Goal: Communication & Community: Answer question/provide support

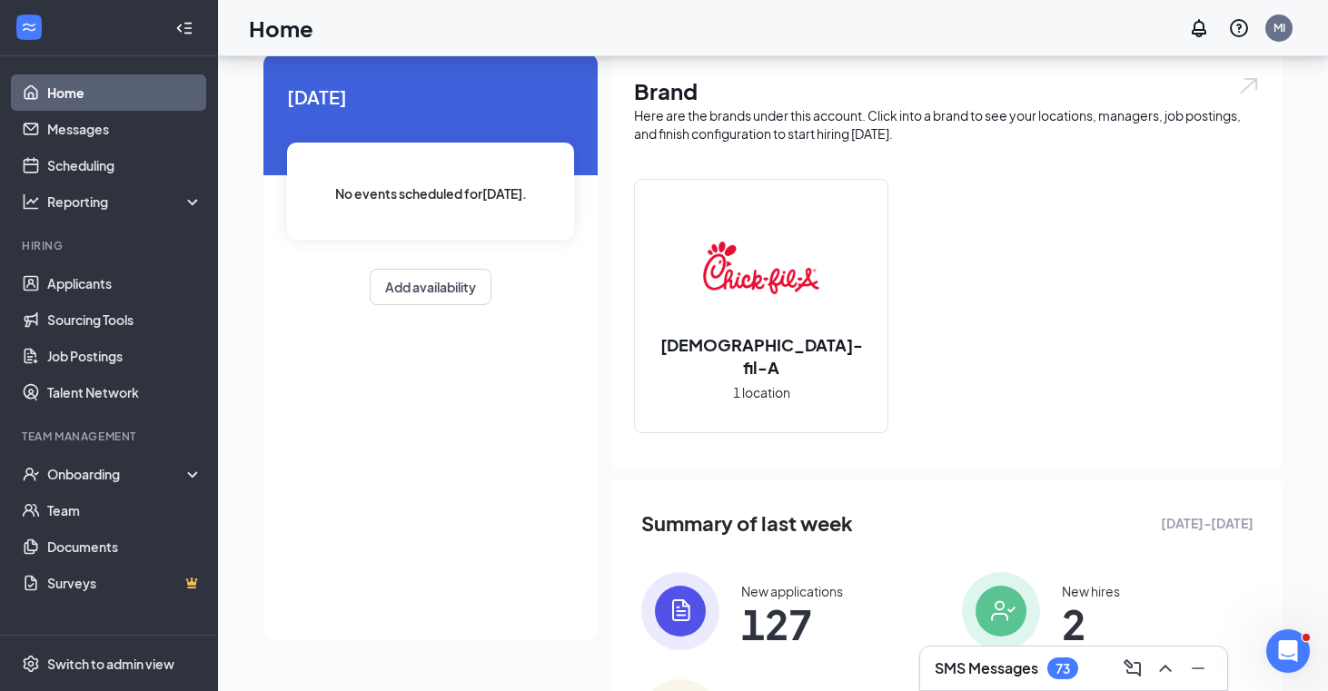
scroll to position [69, 0]
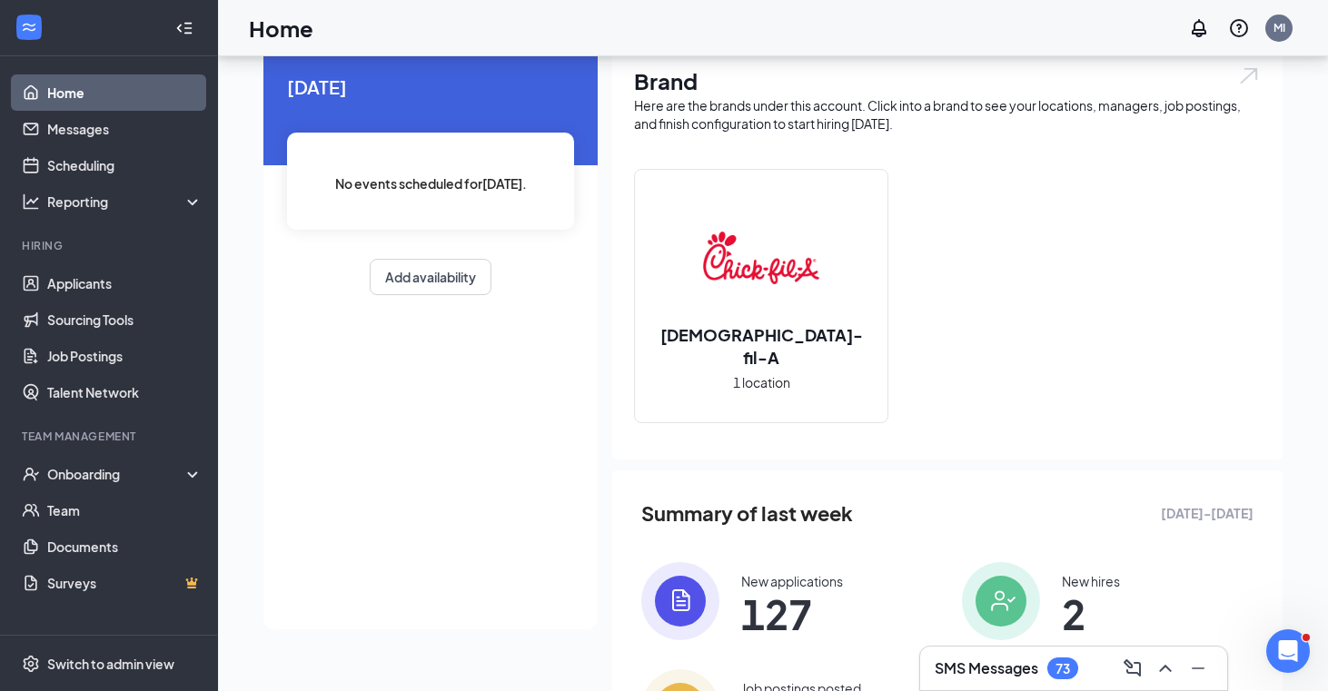
click at [734, 669] on h3 "SMS Messages" at bounding box center [986, 668] width 104 height 20
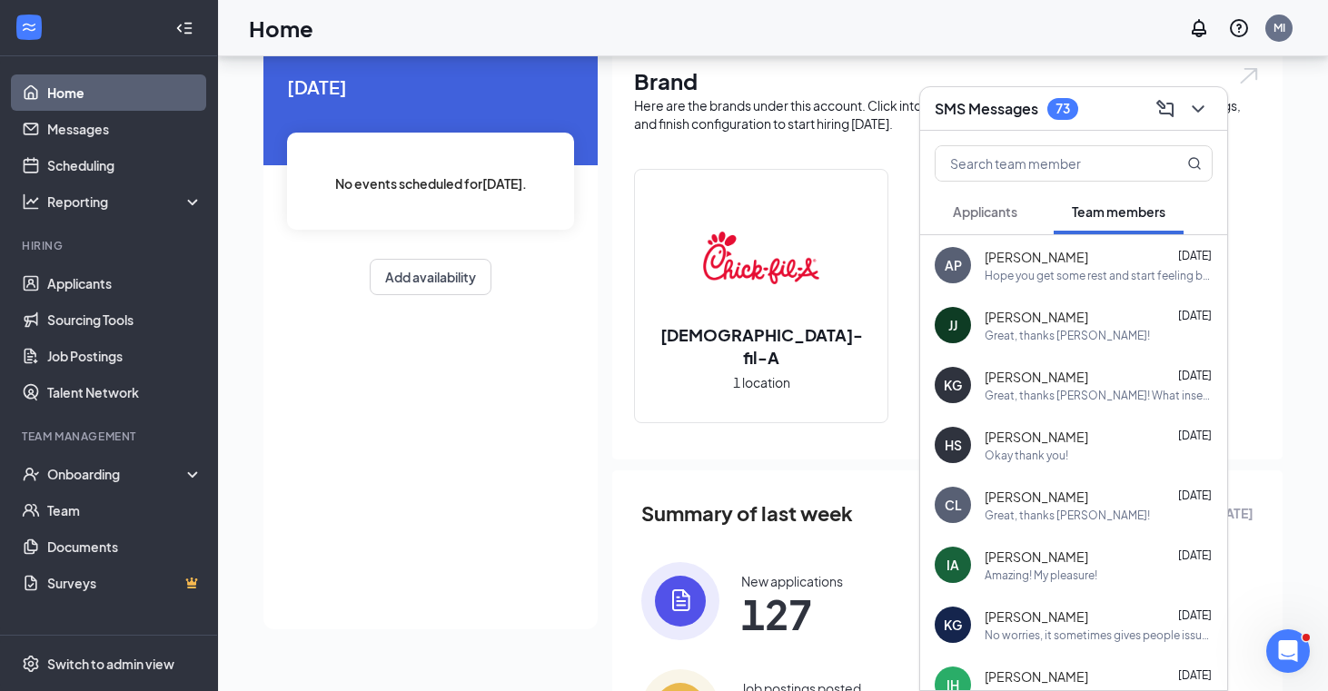
click at [734, 389] on div "Great, thanks [PERSON_NAME]! What inseam length would you like for the pants?" at bounding box center [1098, 395] width 228 height 15
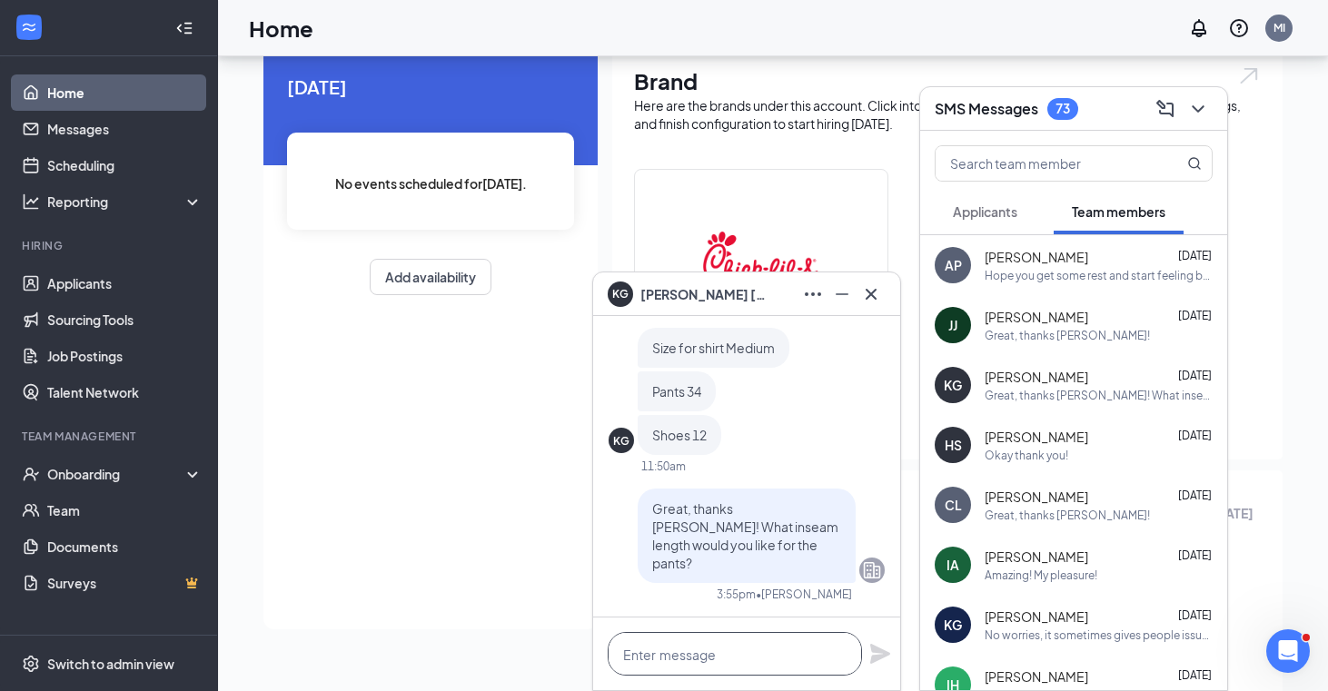
click at [716, 657] on textarea at bounding box center [735, 654] width 254 height 44
type textarea "Just a remi"
drag, startPoint x: 708, startPoint y: 657, endPoint x: 589, endPoint y: 657, distance: 119.0
click at [589, 657] on div "KG [PERSON_NAME] KG [PERSON_NAME] Team member Back of House Team Member • [PERS…" at bounding box center [773, 402] width 1110 height 831
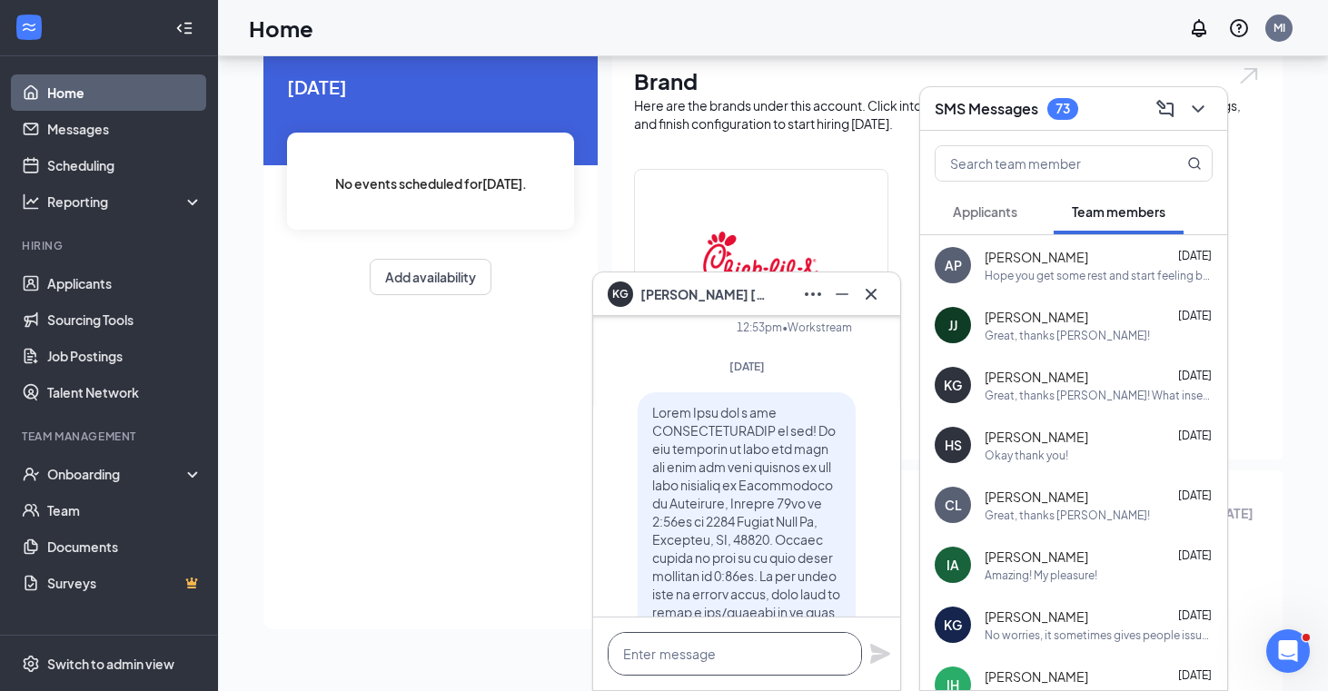
scroll to position [-1173, 0]
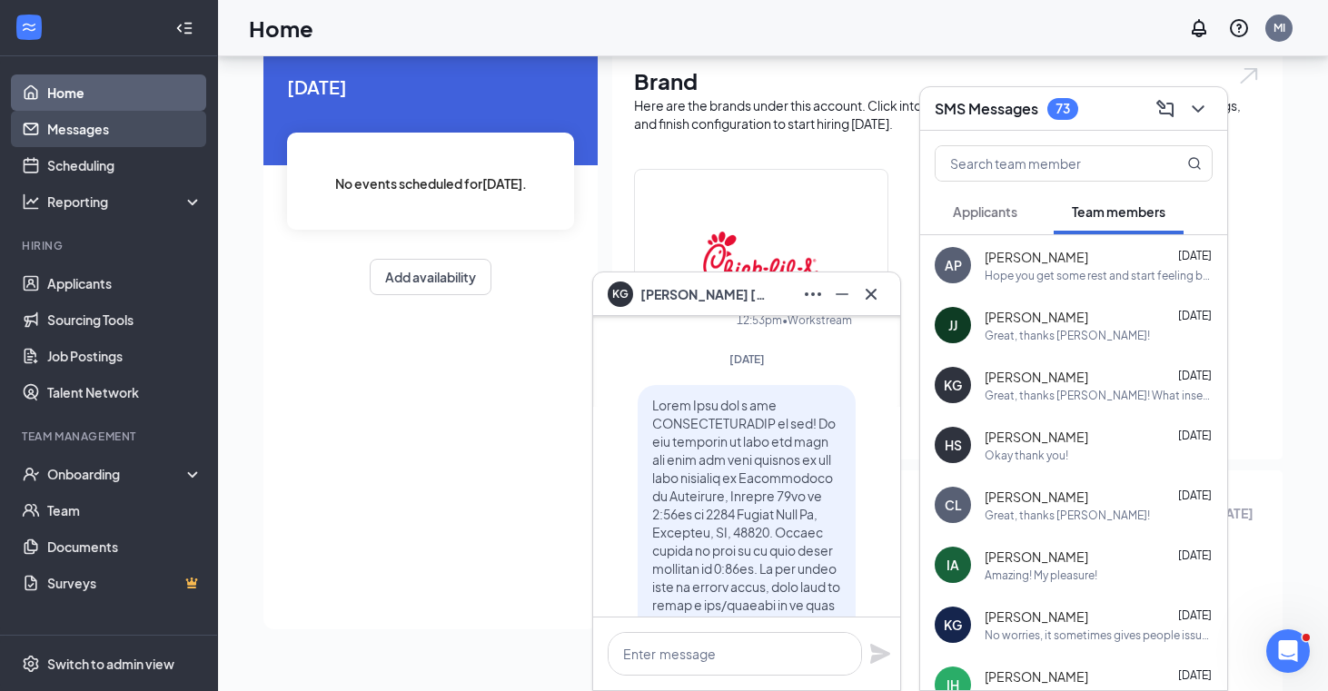
click at [94, 132] on link "Messages" at bounding box center [124, 129] width 155 height 36
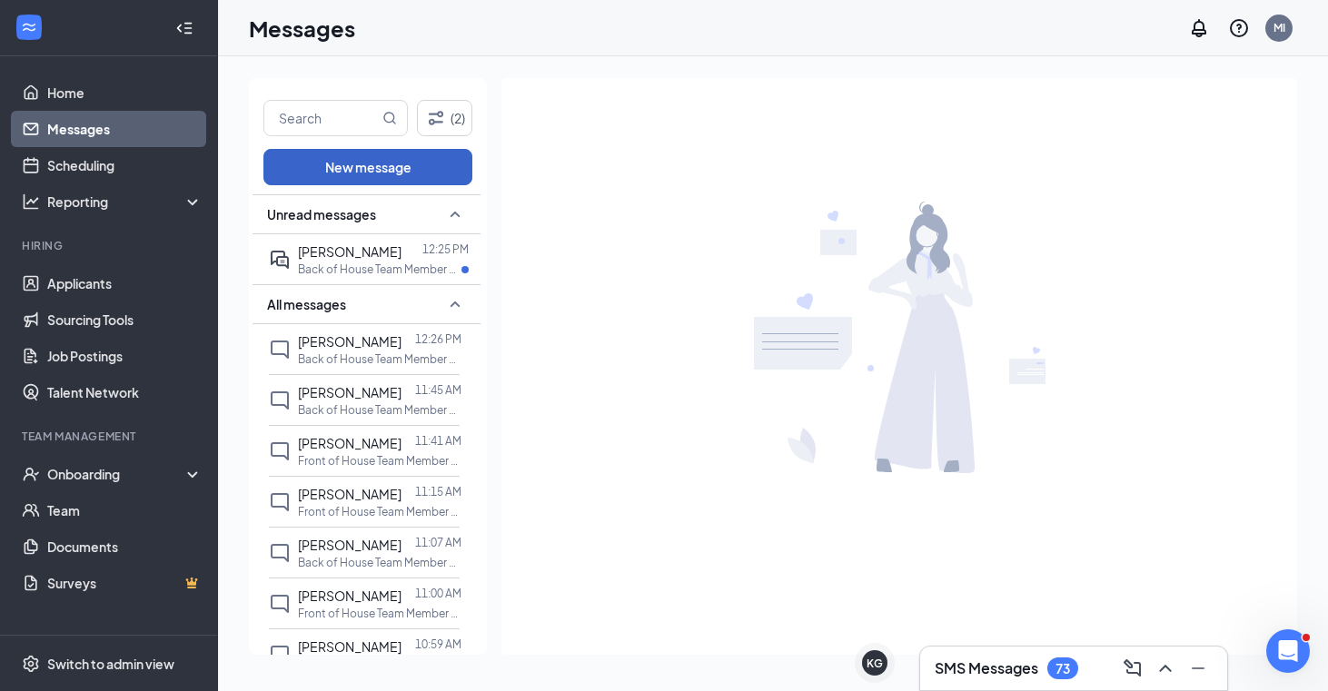
click at [367, 165] on button "New message" at bounding box center [367, 167] width 209 height 36
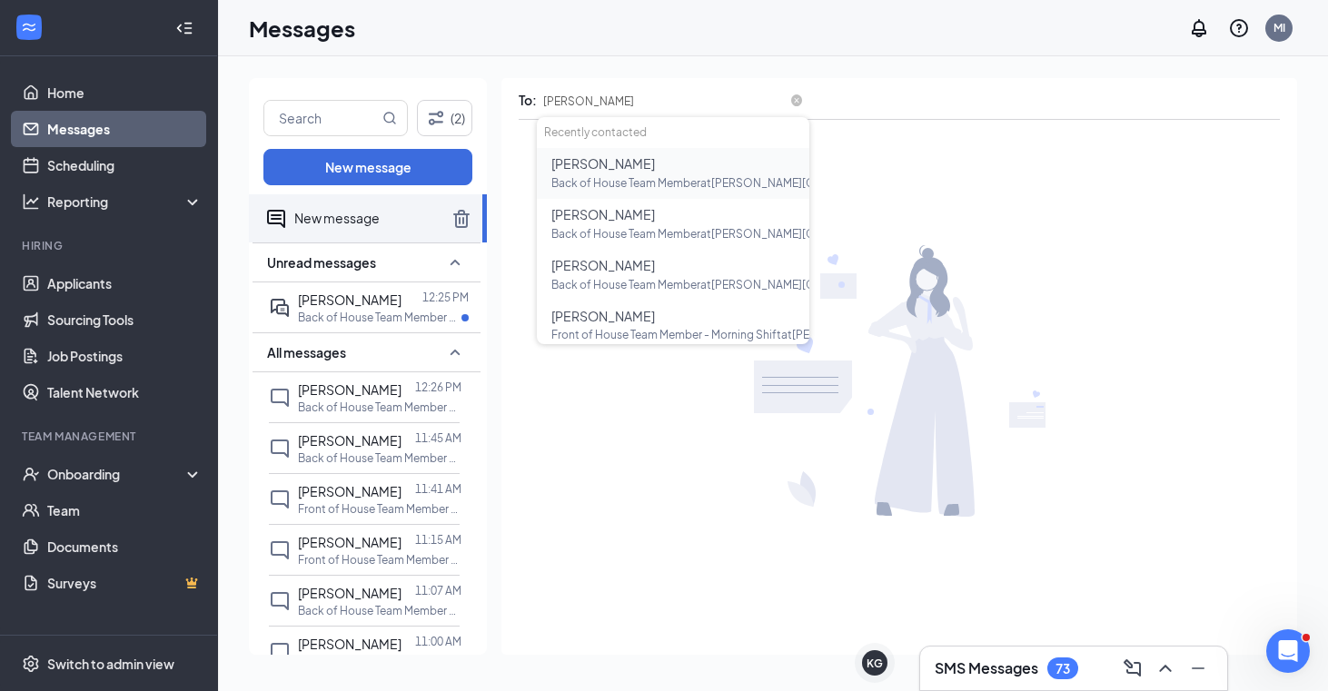
type input "[PERSON_NAME]"
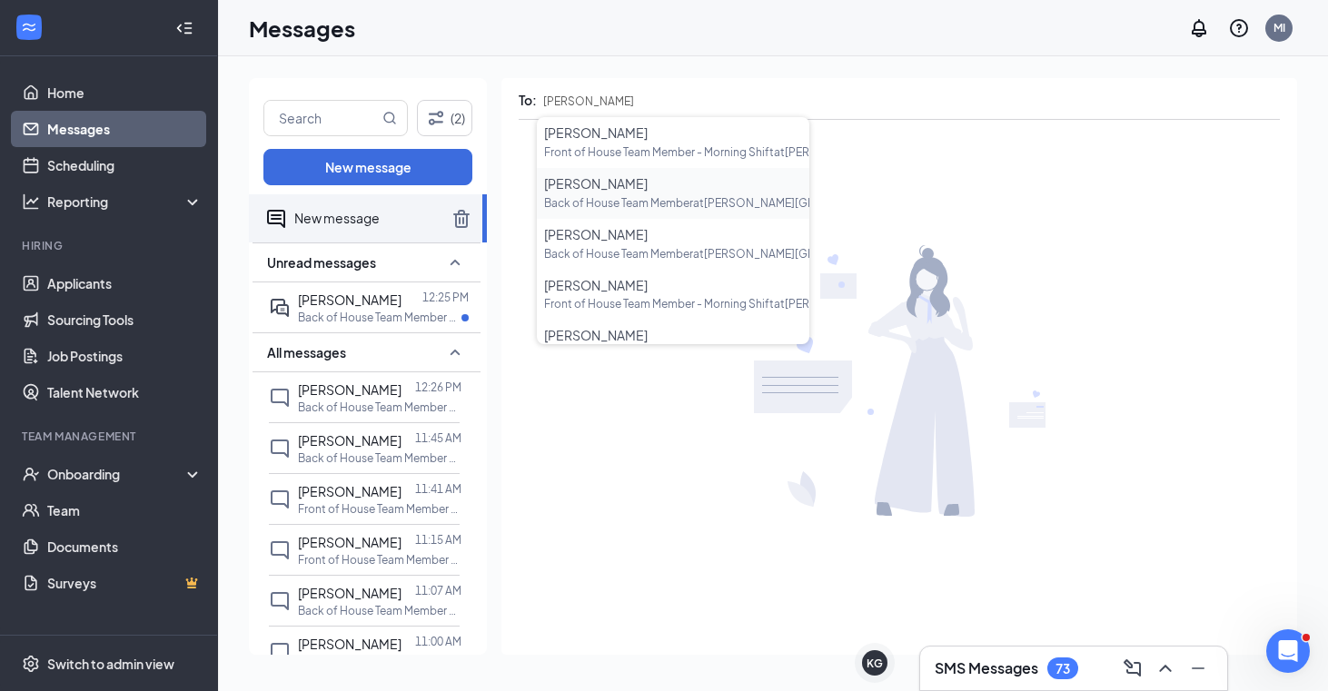
click at [598, 178] on span "[PERSON_NAME]" at bounding box center [596, 183] width 104 height 16
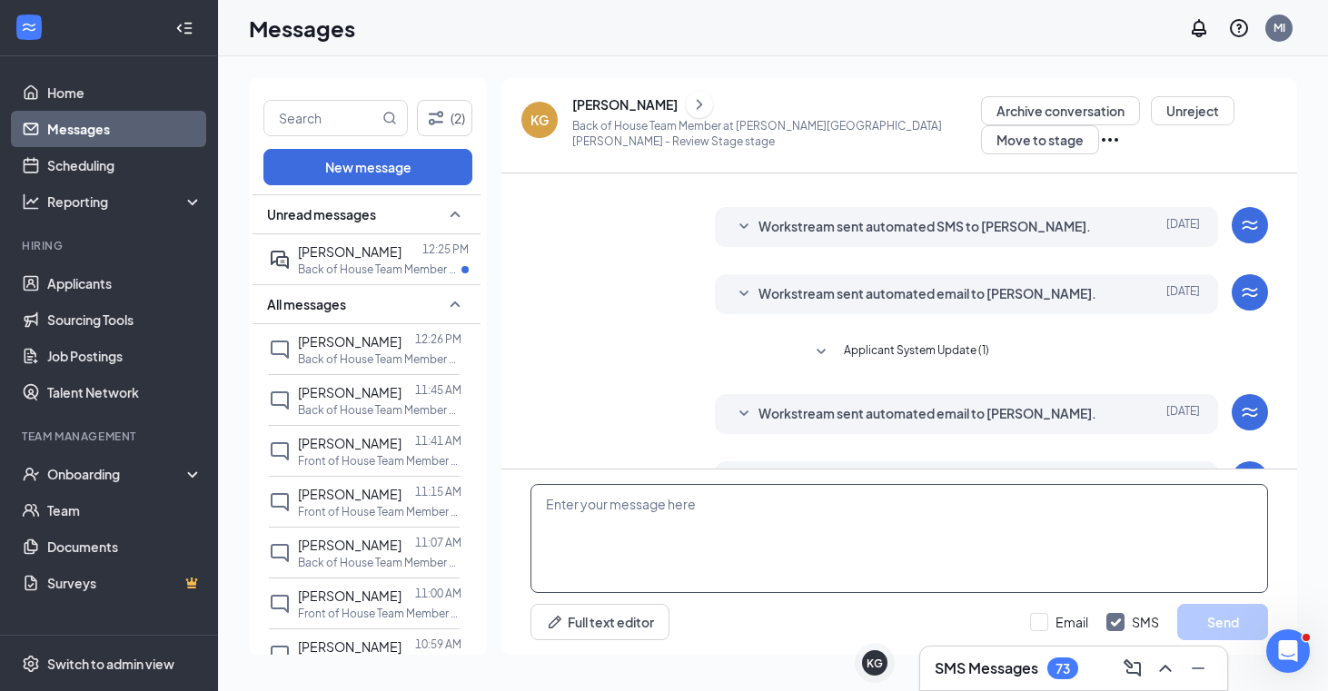
scroll to position [339, 0]
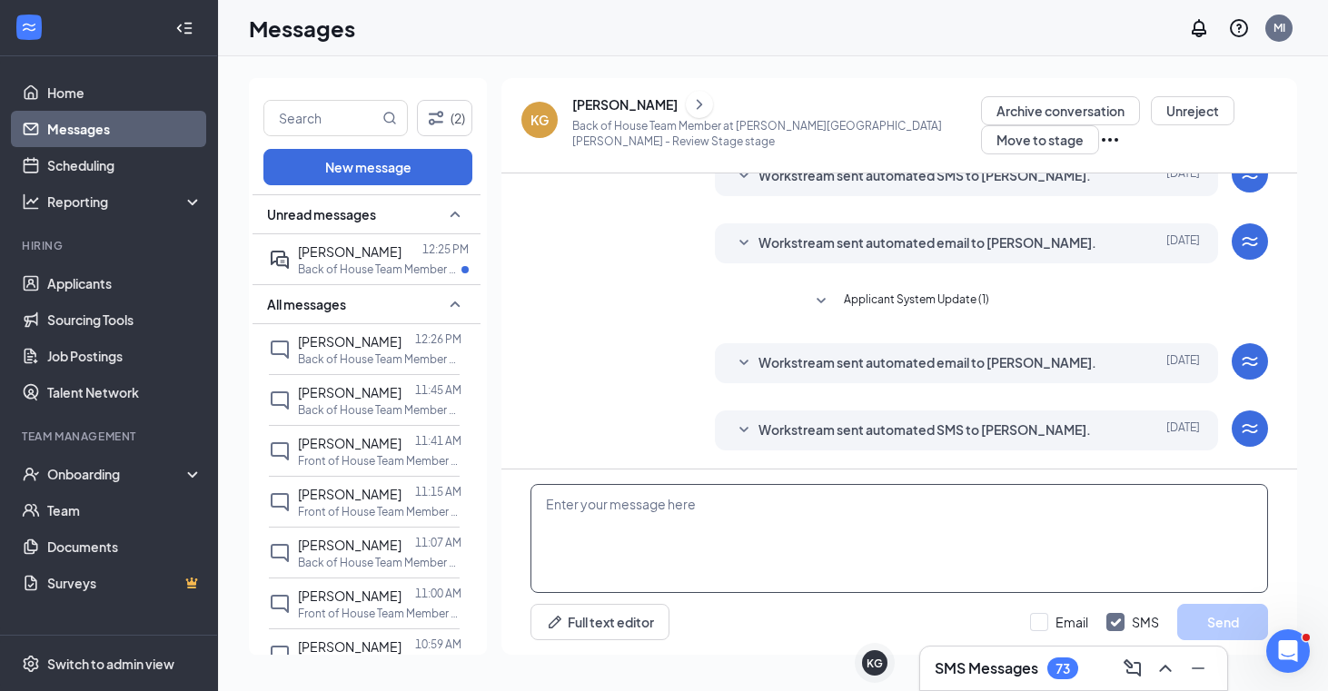
click at [641, 511] on textarea at bounding box center [898, 538] width 737 height 109
click at [734, 375] on div "Workstream sent automated email to [PERSON_NAME]. [DATE] Dear [PERSON_NAME], Th…" at bounding box center [966, 363] width 503 height 40
click at [734, 411] on div "Workstream sent automated SMS to [PERSON_NAME]. [DATE] Dear [PERSON_NAME], Than…" at bounding box center [966, 430] width 503 height 40
click at [734, 425] on span "Workstream sent automated SMS to [PERSON_NAME]." at bounding box center [924, 431] width 332 height 22
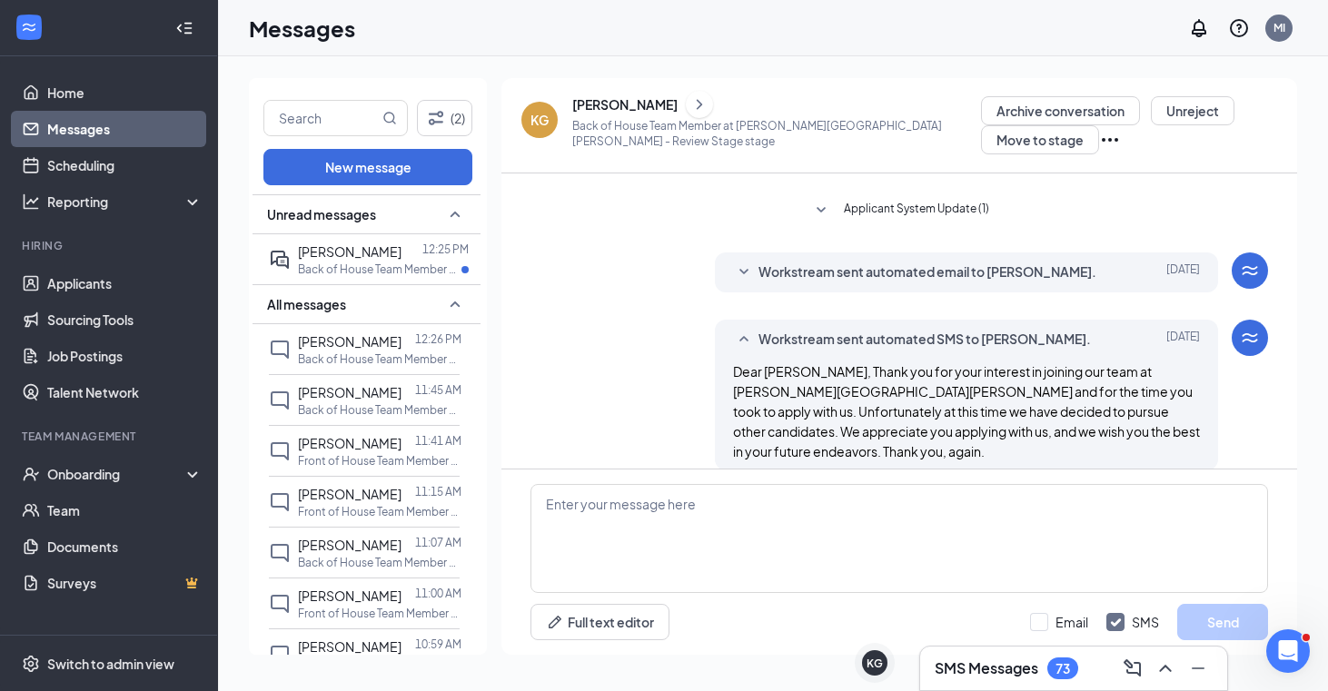
scroll to position [396, 0]
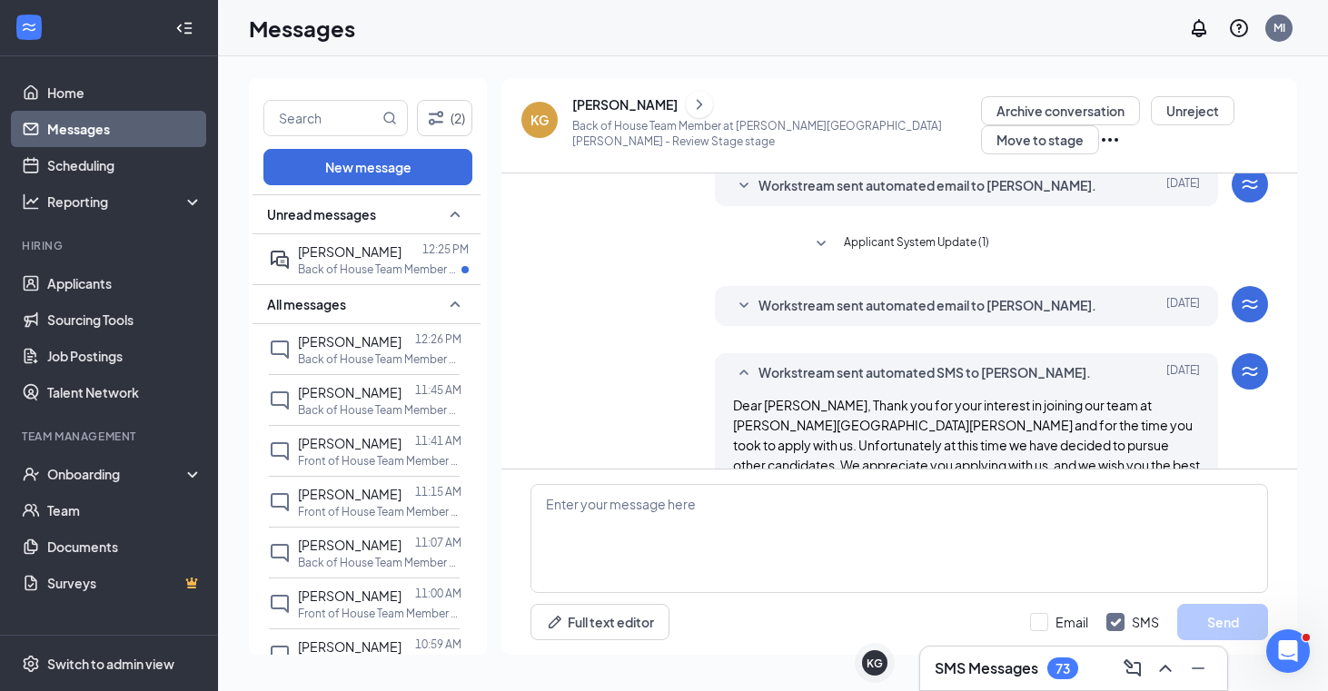
click at [734, 315] on span "Workstream sent automated email to [PERSON_NAME]." at bounding box center [927, 306] width 338 height 22
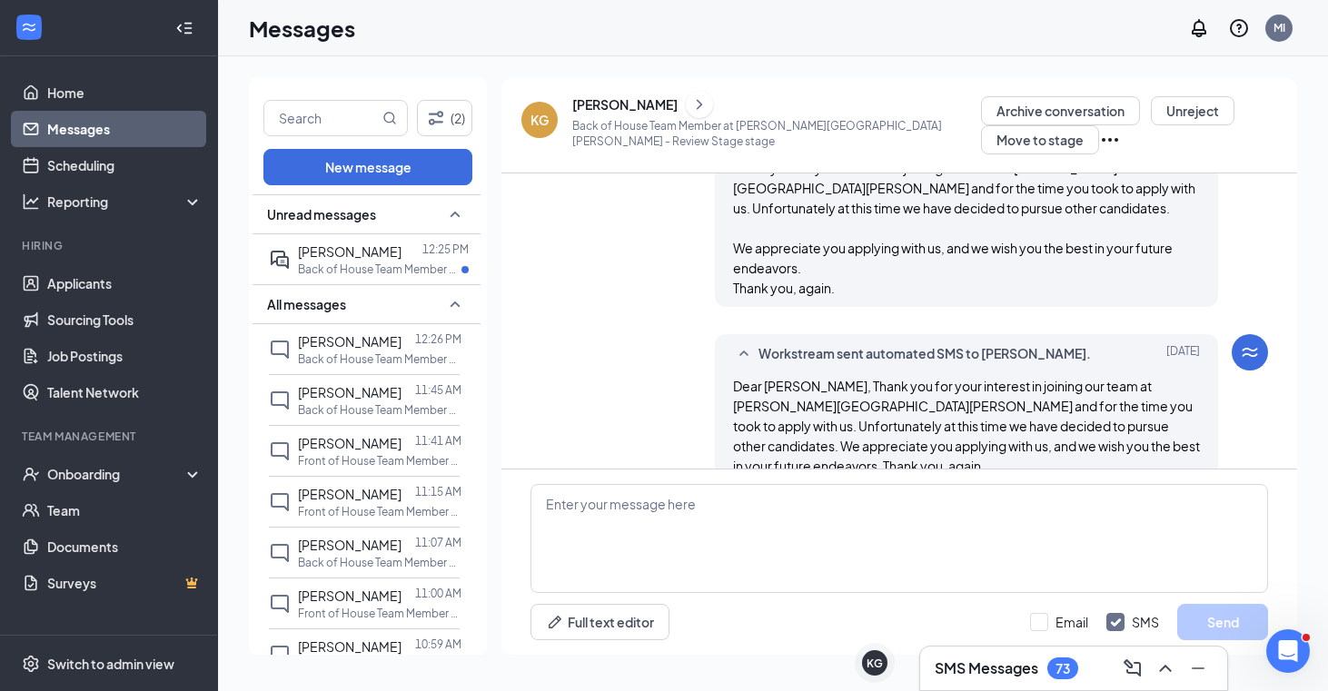
scroll to position [600, 0]
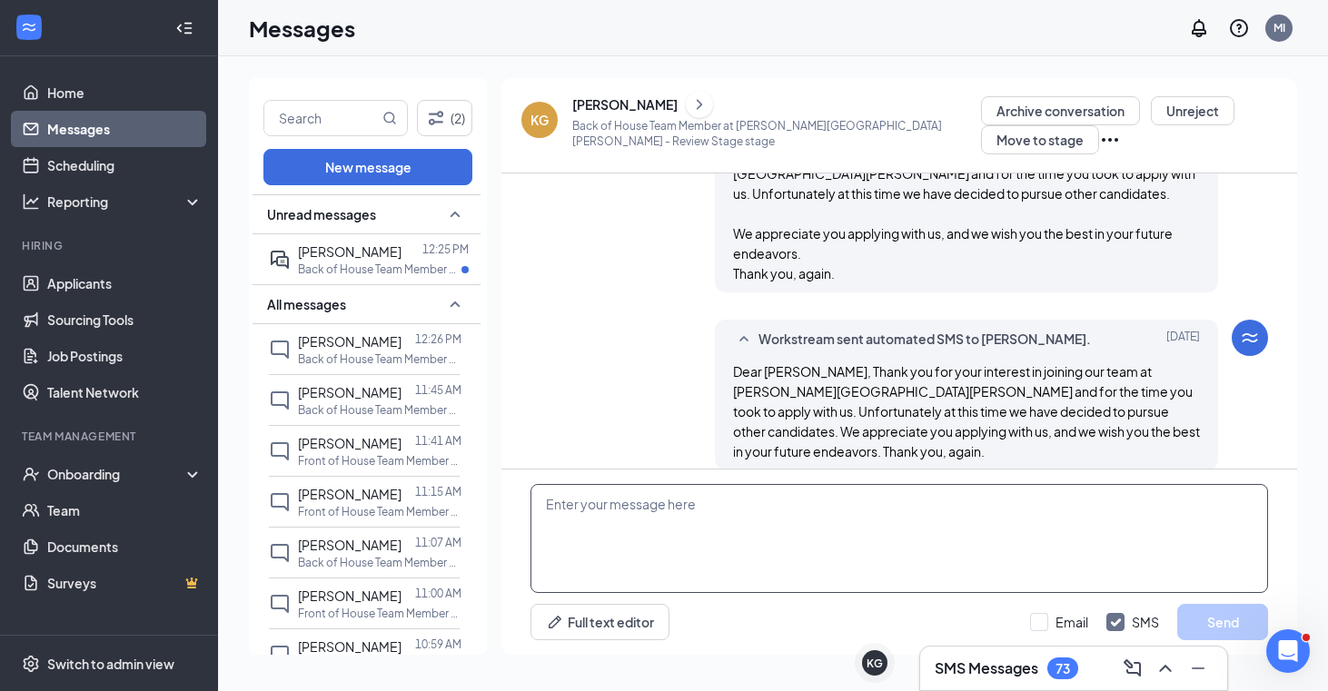
click at [683, 521] on textarea at bounding box center [898, 538] width 737 height 109
click at [734, 508] on textarea "Just a reminder that orientation is [DATE] at the restaurant" at bounding box center [898, 538] width 737 height 109
click at [734, 505] on textarea "Just a reminder that orientation is [DATE] at the restaurant" at bounding box center [898, 538] width 737 height 109
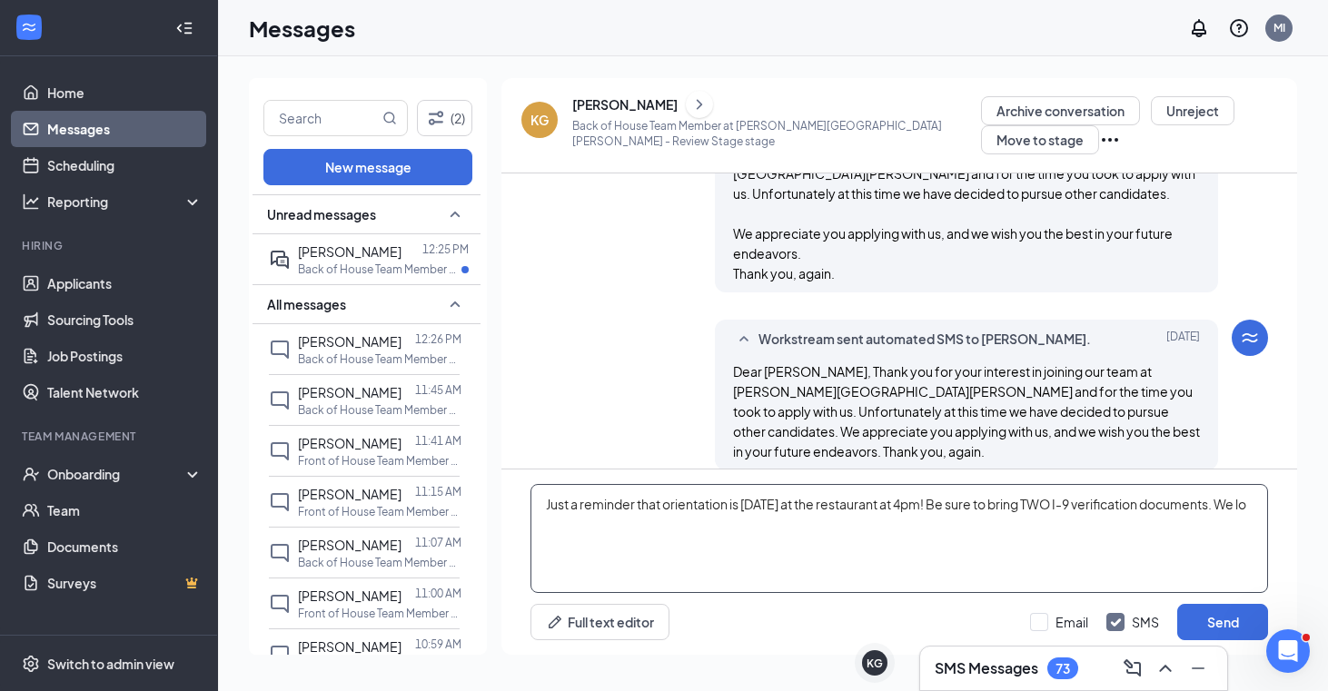
click at [734, 509] on textarea "Just a reminder that orientation is [DATE] at the restaurant at 4pm! Be sure to…" at bounding box center [898, 538] width 737 height 109
click at [592, 537] on textarea "Just a reminder that orientation is [DATE] at the restaurant at 4pm. Be sure to…" at bounding box center [898, 538] width 737 height 109
type textarea "Just a reminder that orientation is [DATE] at the restaurant at 4pm. Be sure to…"
click at [734, 614] on input "Email" at bounding box center [1059, 622] width 58 height 18
checkbox input "true"
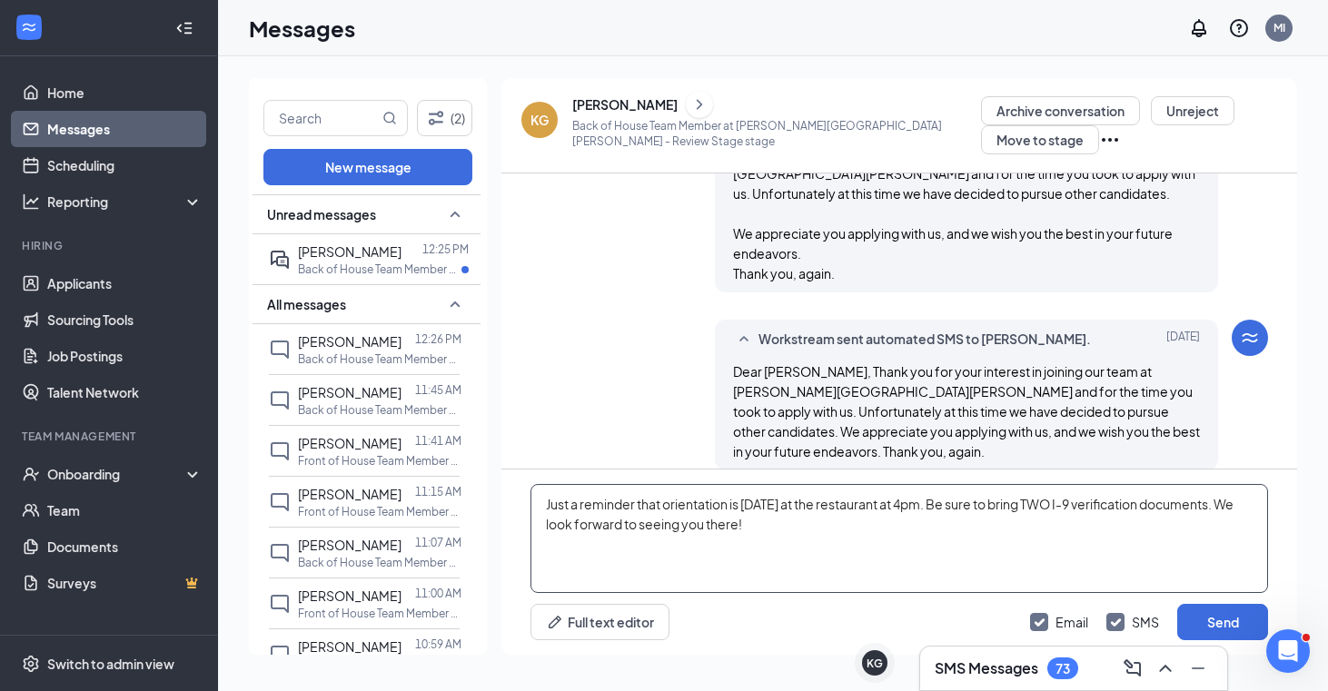
drag, startPoint x: 848, startPoint y: 540, endPoint x: 521, endPoint y: 505, distance: 328.8
click at [521, 505] on div "Just a reminder that orientation is [DATE] at the restaurant at 4pm. Be sure to…" at bounding box center [898, 561] width 795 height 185
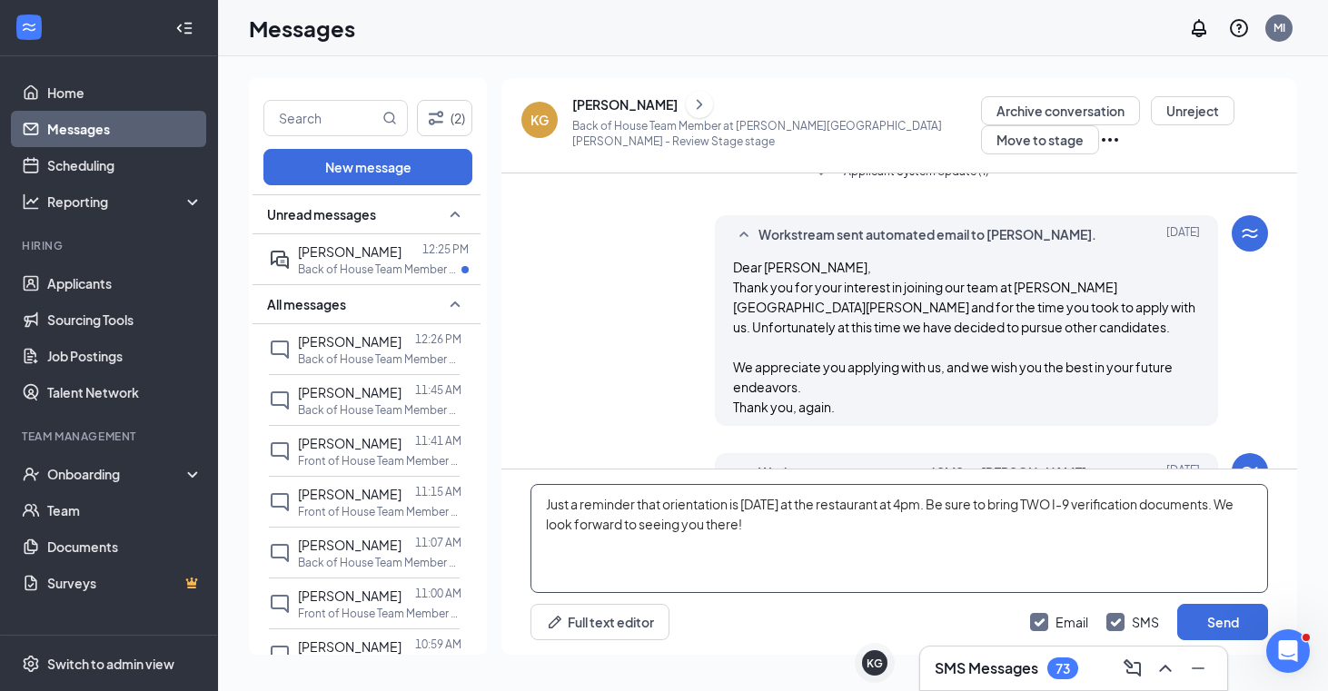
scroll to position [460, 0]
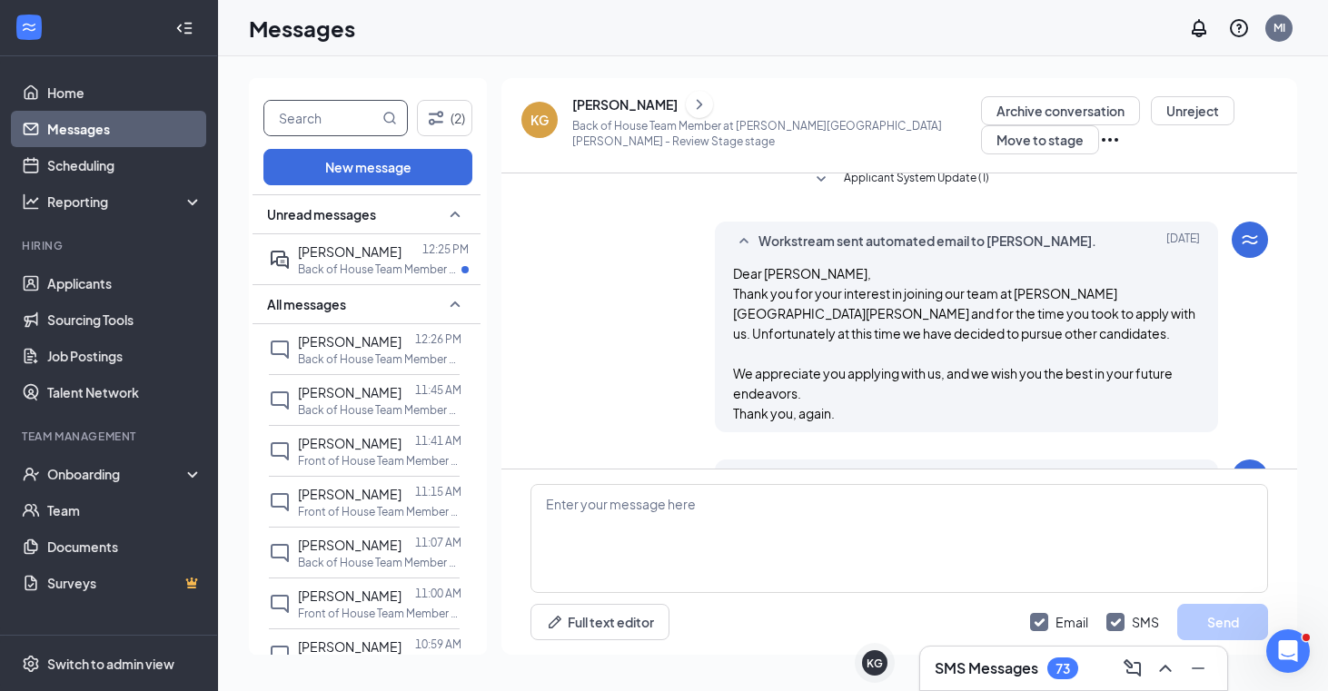
click at [306, 132] on input "text" at bounding box center [321, 118] width 114 height 35
click at [320, 170] on button "New message" at bounding box center [367, 167] width 209 height 36
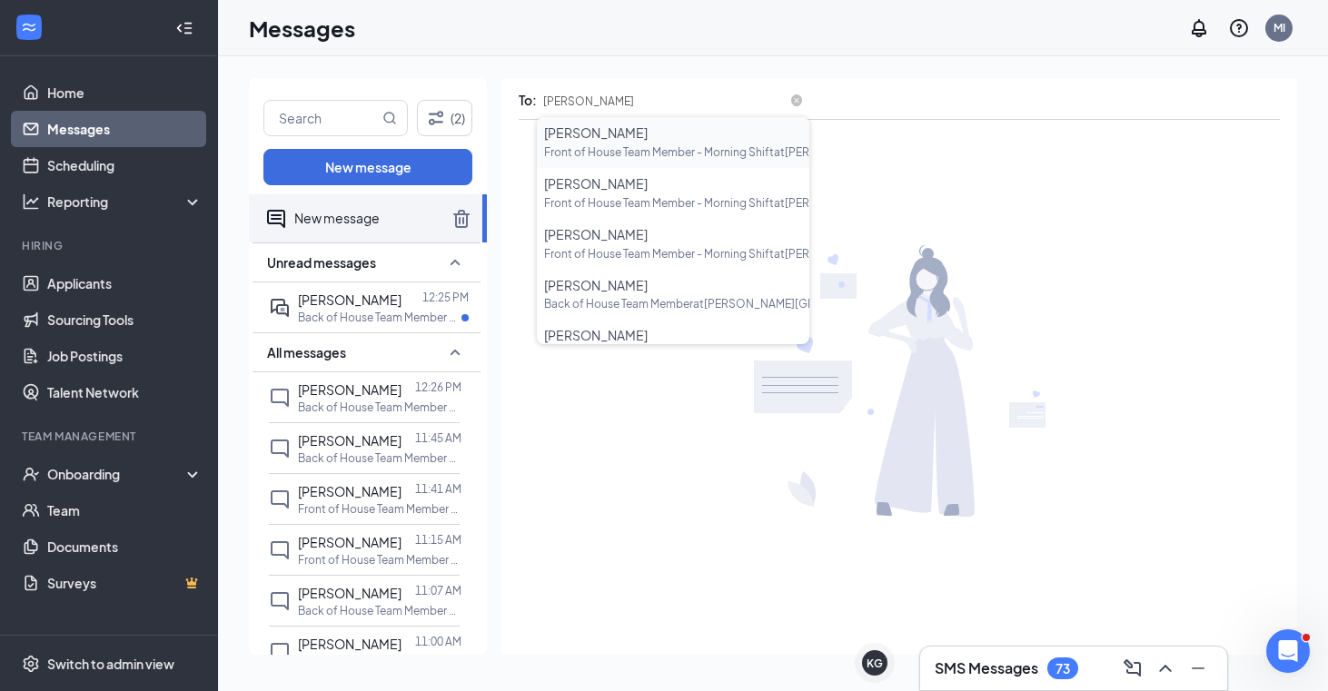
type input "[PERSON_NAME]"
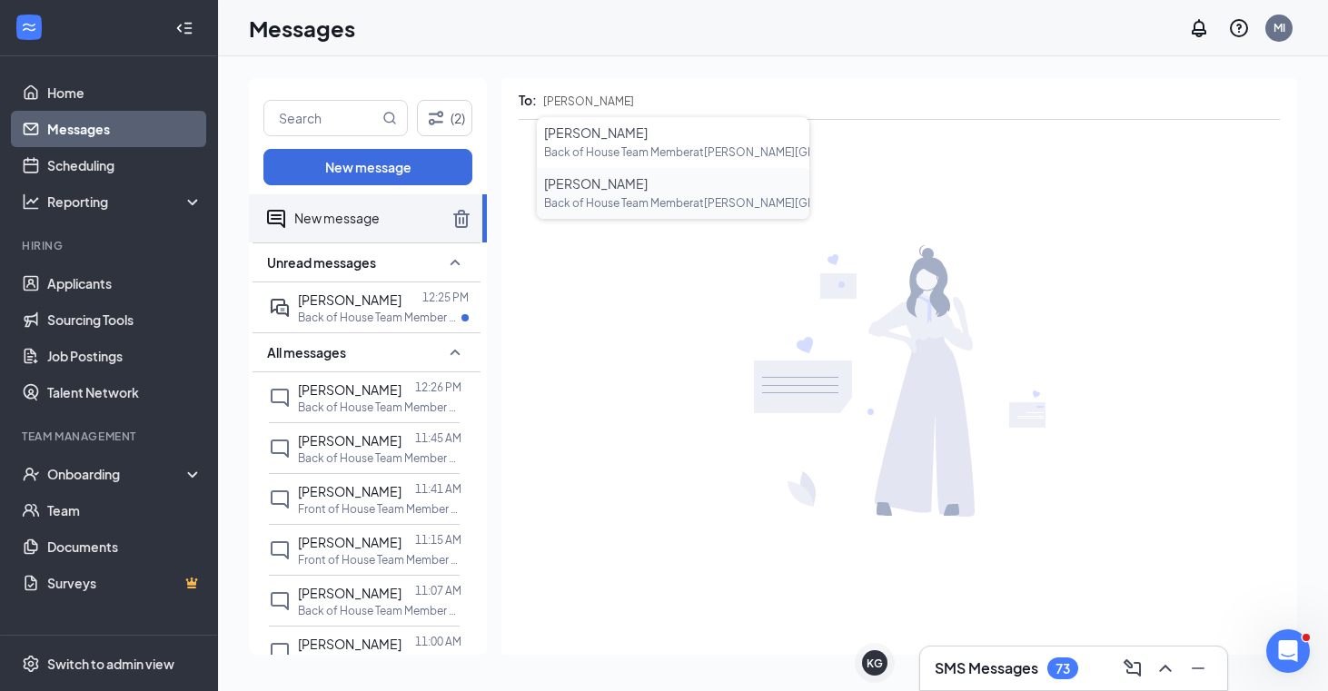
click at [628, 182] on div "[PERSON_NAME]" at bounding box center [673, 184] width 258 height 20
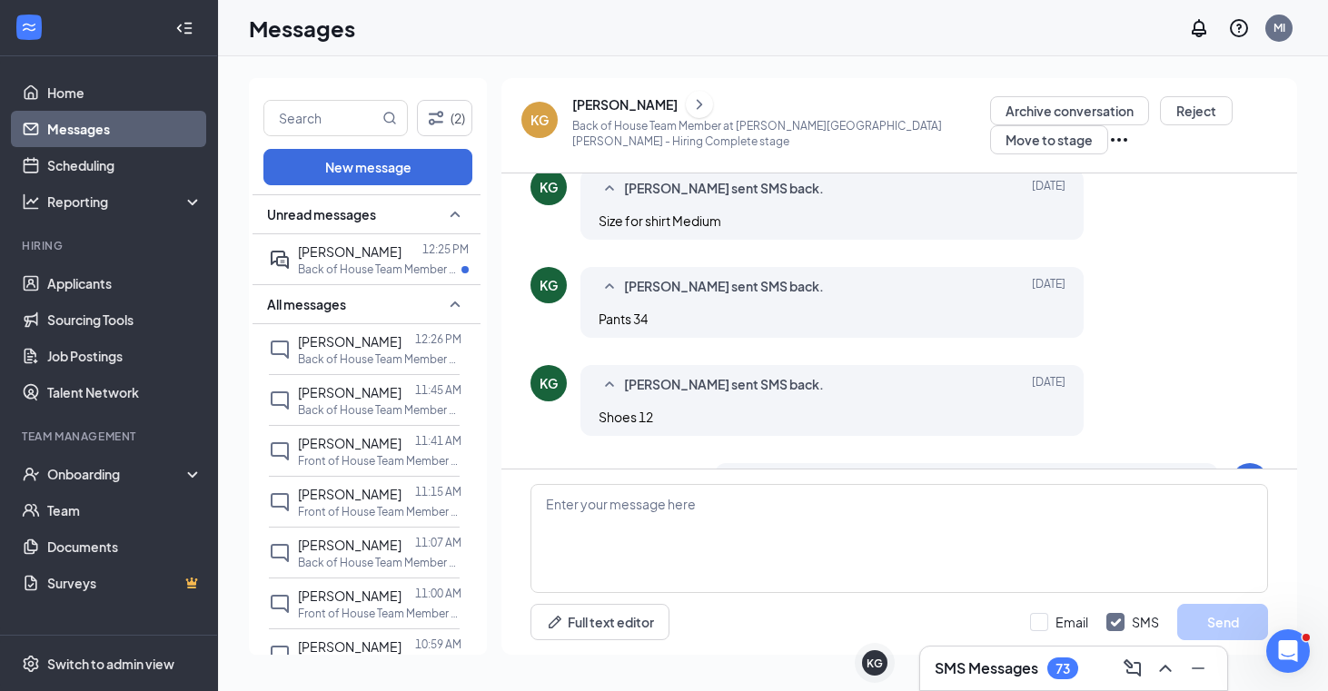
scroll to position [1396, 0]
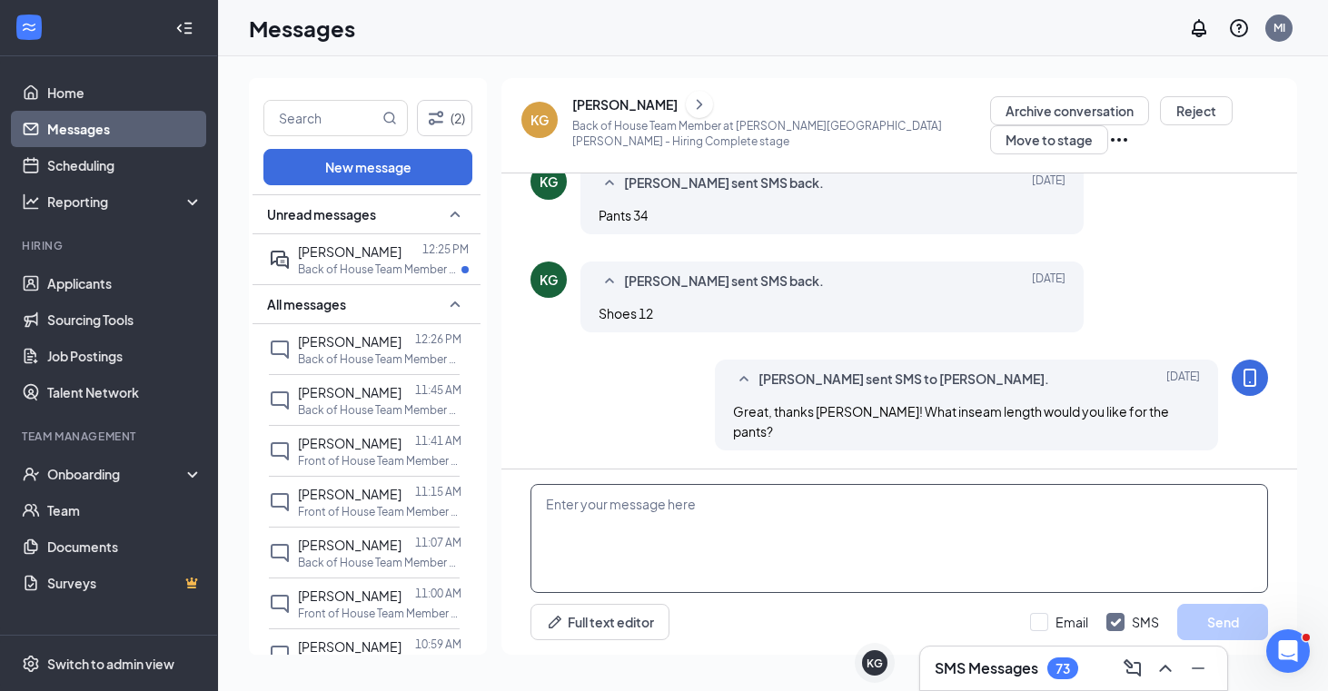
click at [687, 542] on textarea at bounding box center [898, 538] width 737 height 109
paste textarea "Just a reminder that orientation is [DATE] at the restaurant at 4pm. Be sure to…"
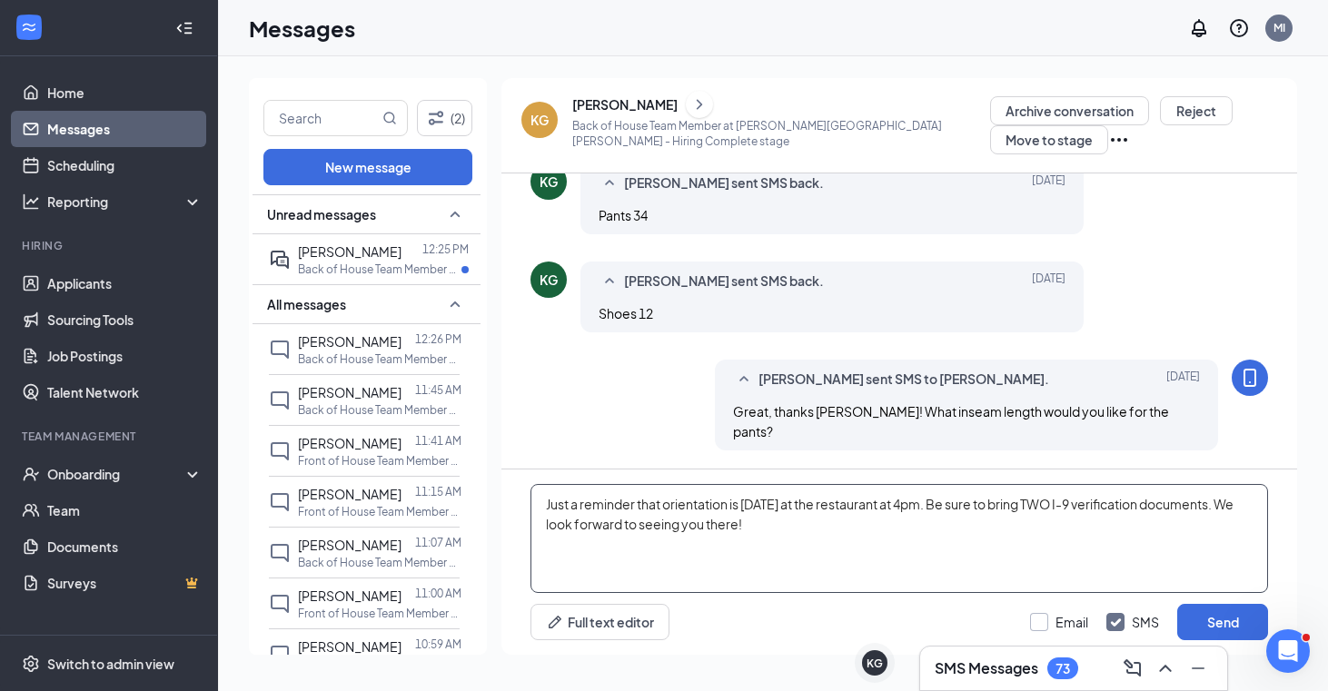
type textarea "Just a reminder that orientation is [DATE] at the restaurant at 4pm. Be sure to…"
click at [734, 616] on input "Email" at bounding box center [1059, 622] width 58 height 18
checkbox input "true"
click at [734, 622] on button "Send" at bounding box center [1222, 622] width 91 height 36
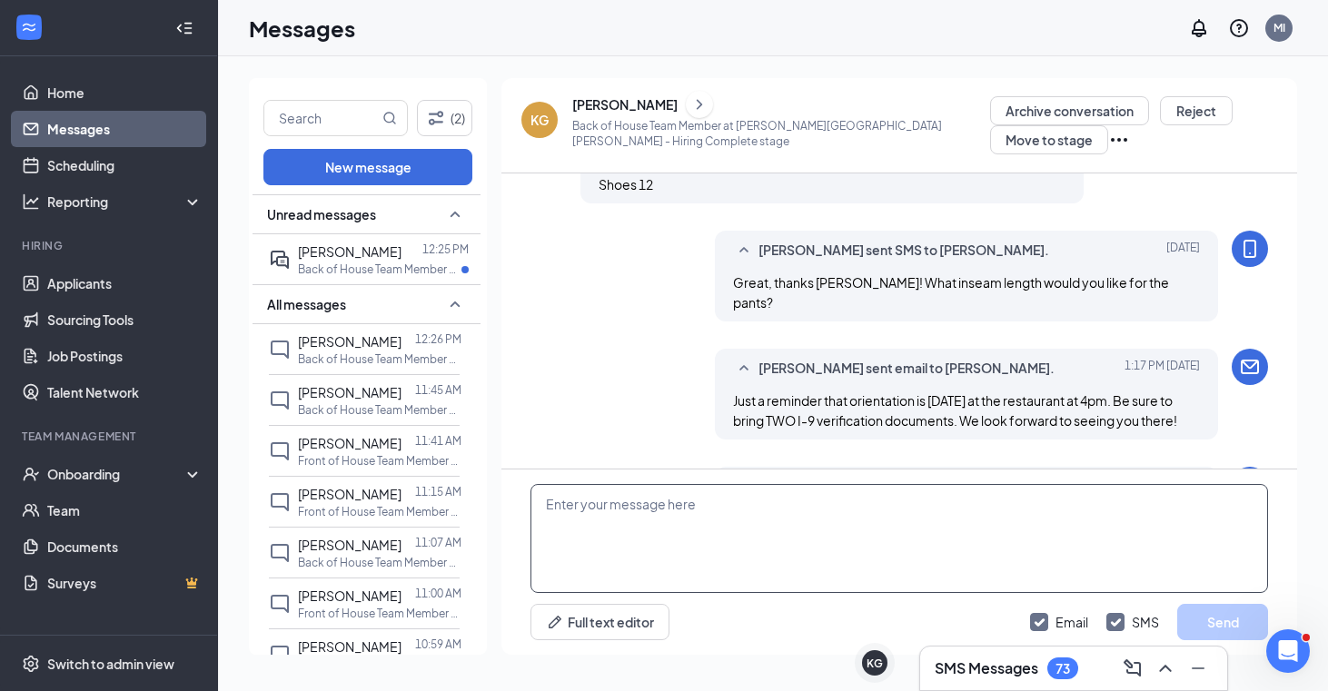
scroll to position [1632, 0]
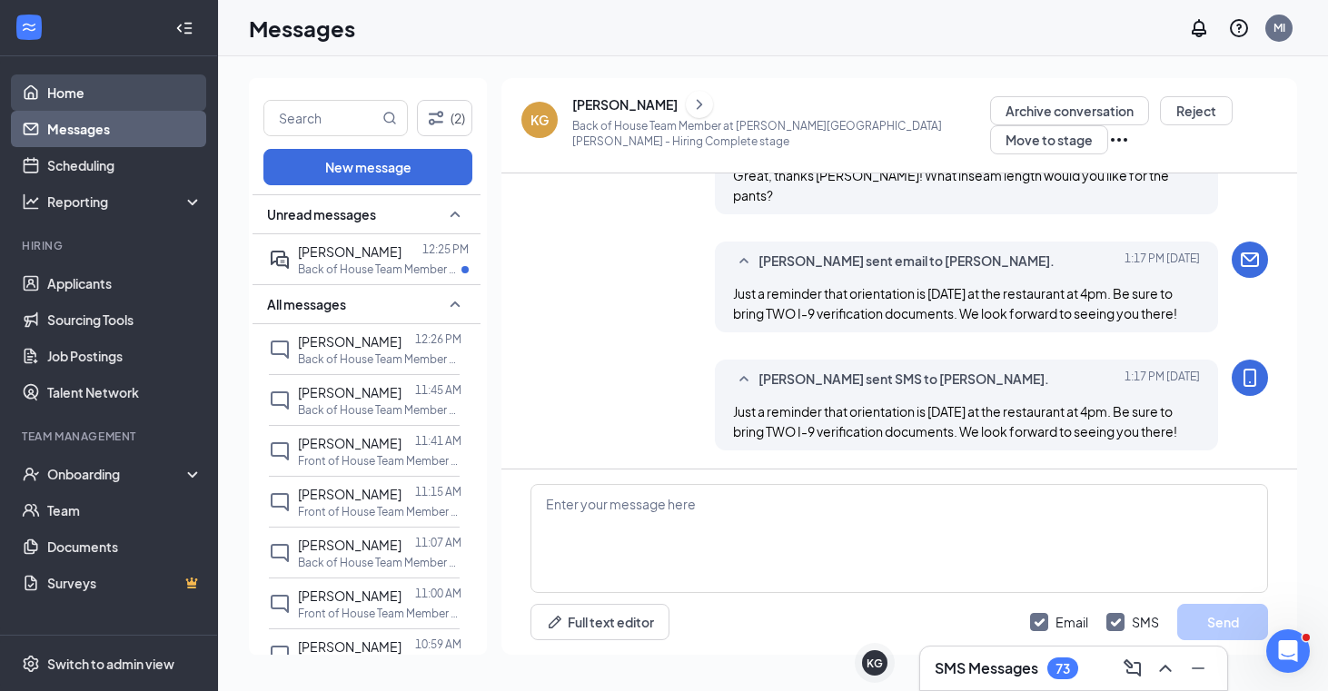
click at [78, 89] on link "Home" at bounding box center [124, 92] width 155 height 36
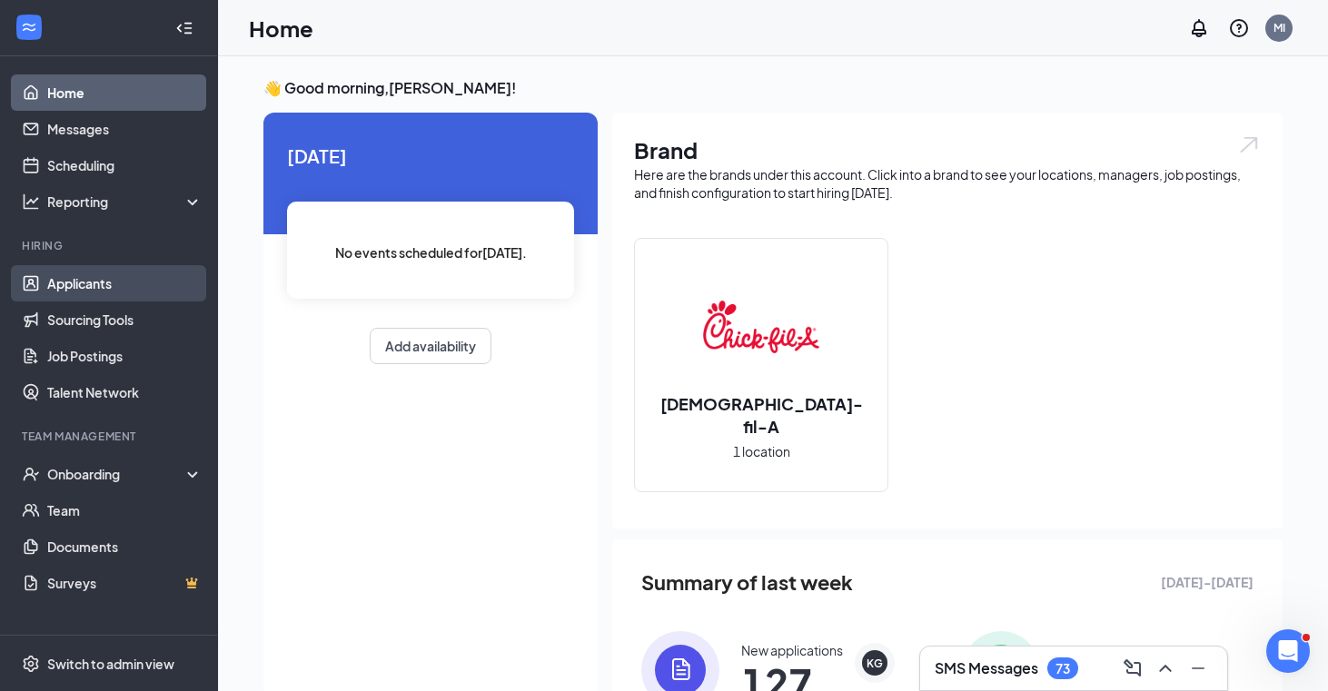
click at [100, 285] on link "Applicants" at bounding box center [124, 283] width 155 height 36
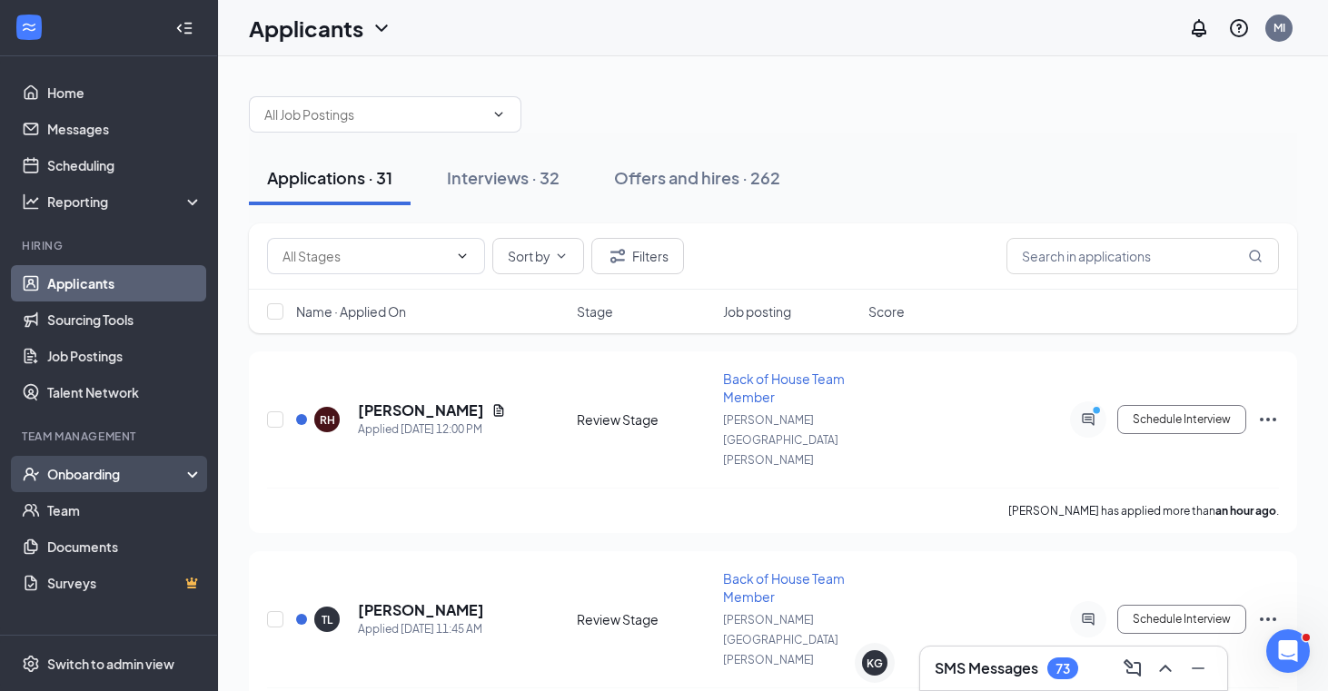
click at [102, 467] on div "Onboarding" at bounding box center [117, 474] width 140 height 18
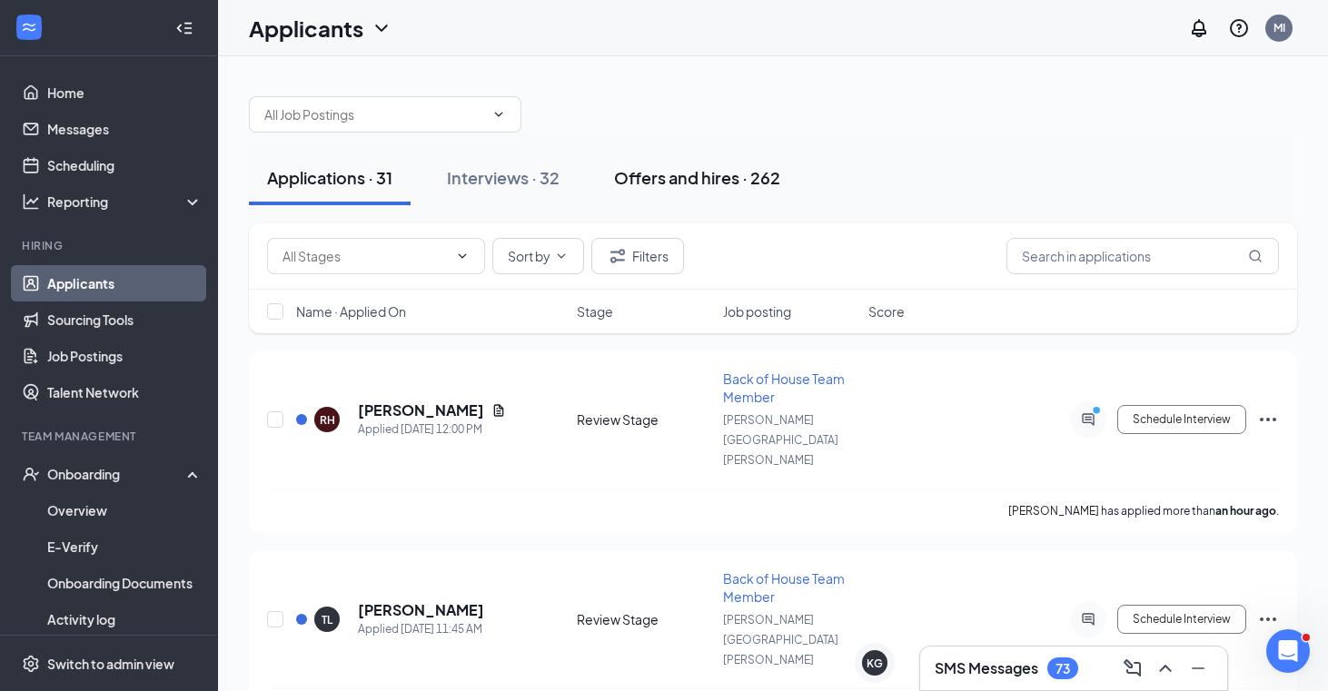
click at [684, 180] on div "Offers and hires · 262" at bounding box center [697, 177] width 166 height 23
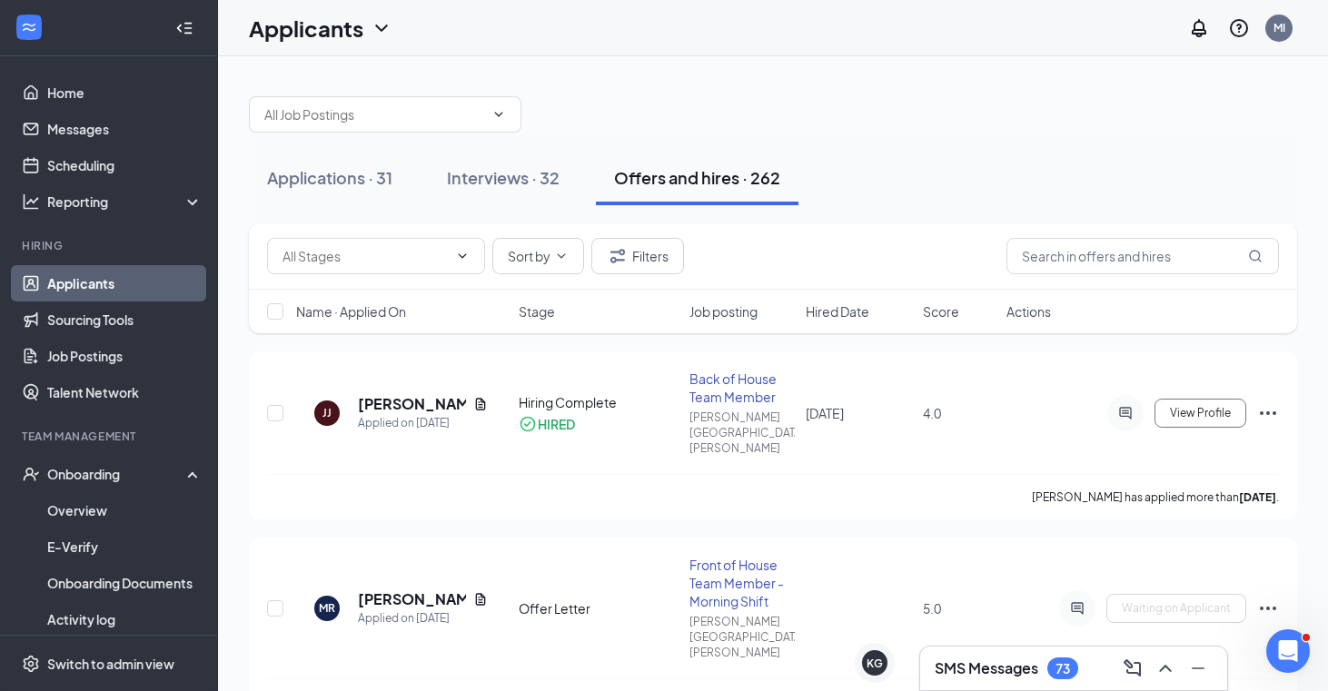
click at [734, 682] on div "SMS Messages 73" at bounding box center [1073, 668] width 278 height 29
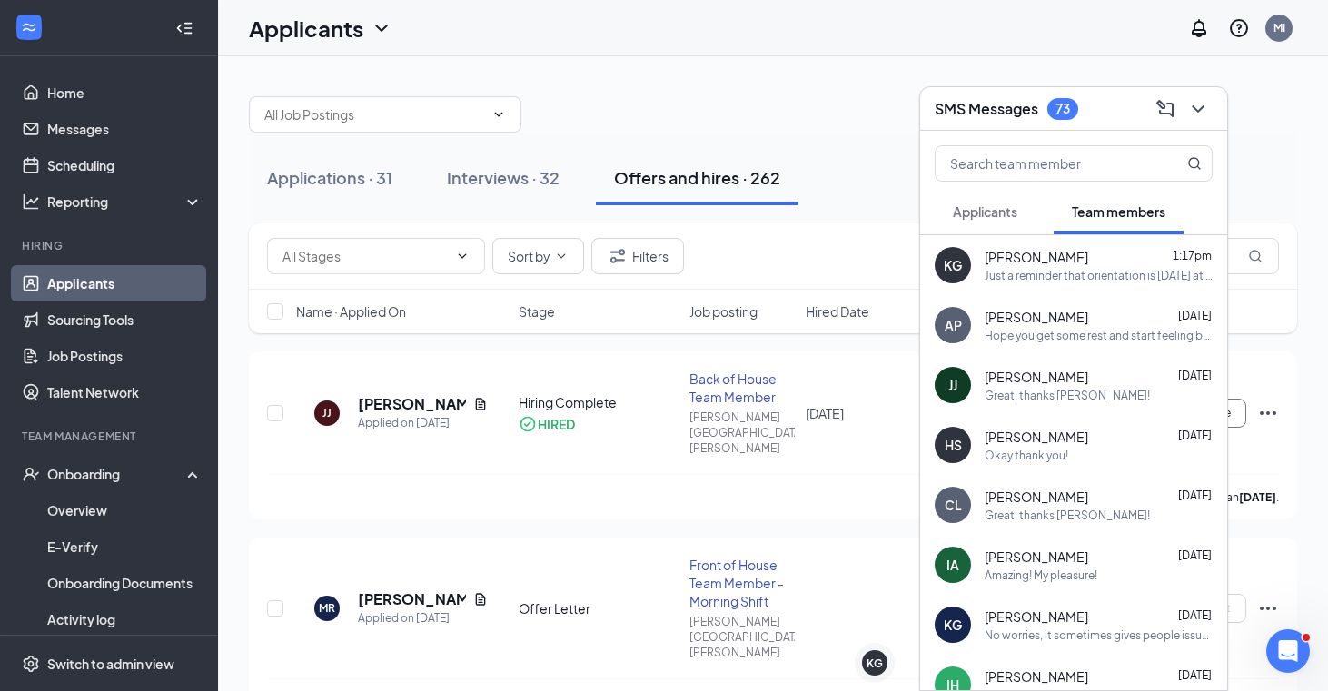
click at [734, 215] on span "Applicants" at bounding box center [985, 211] width 64 height 16
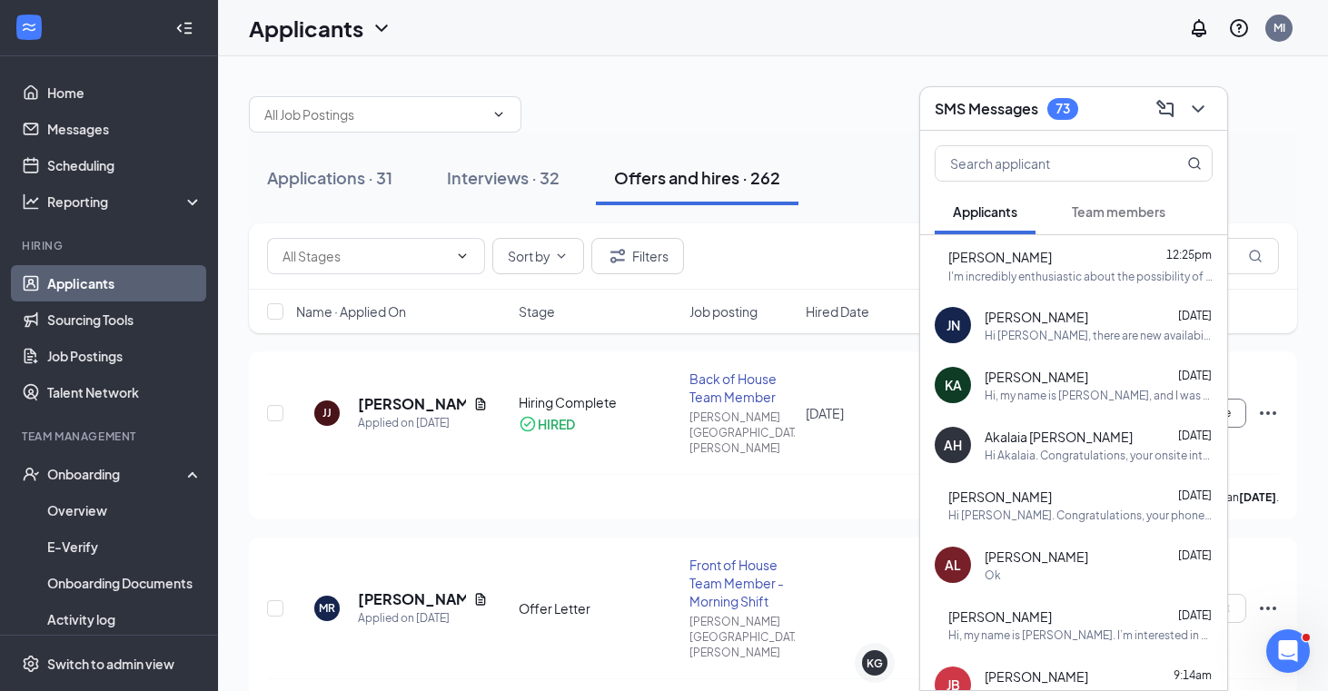
click at [734, 279] on div "I'm incredibly enthusiastic about the possibility of joining your team. I've be…" at bounding box center [1080, 276] width 264 height 15
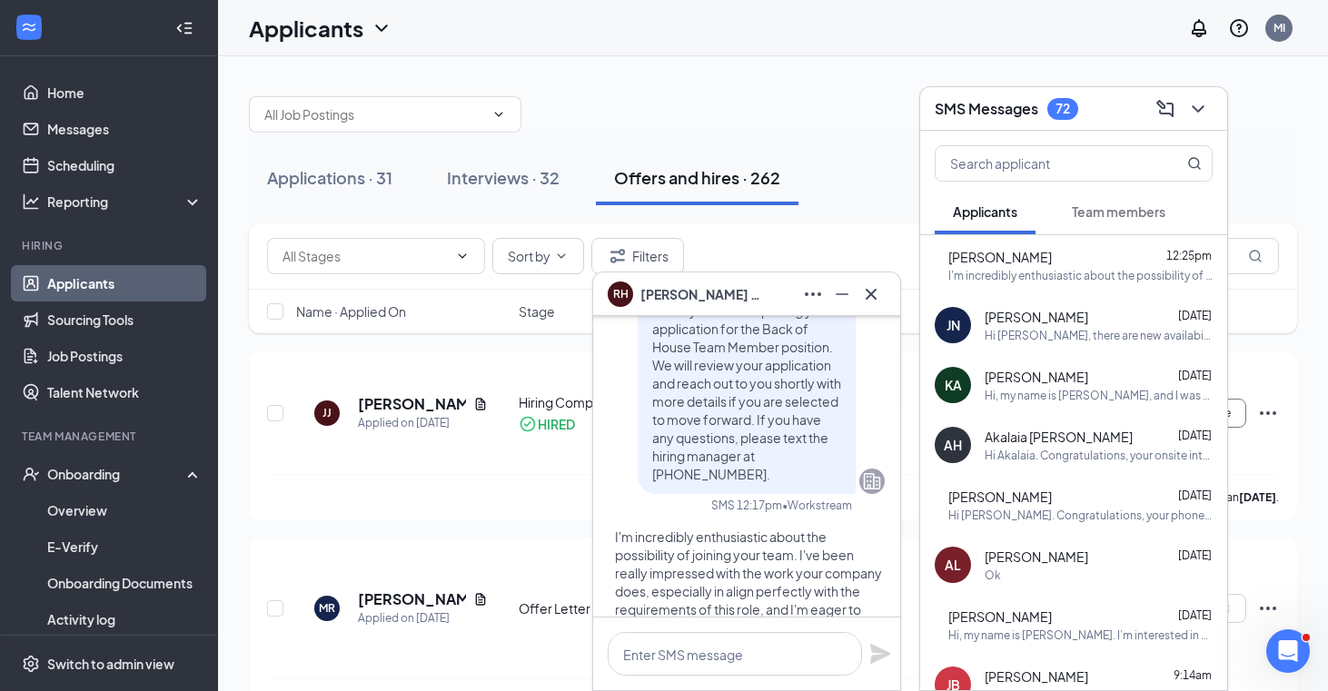
scroll to position [-129, 0]
click at [734, 283] on icon "Cross" at bounding box center [871, 294] width 22 height 22
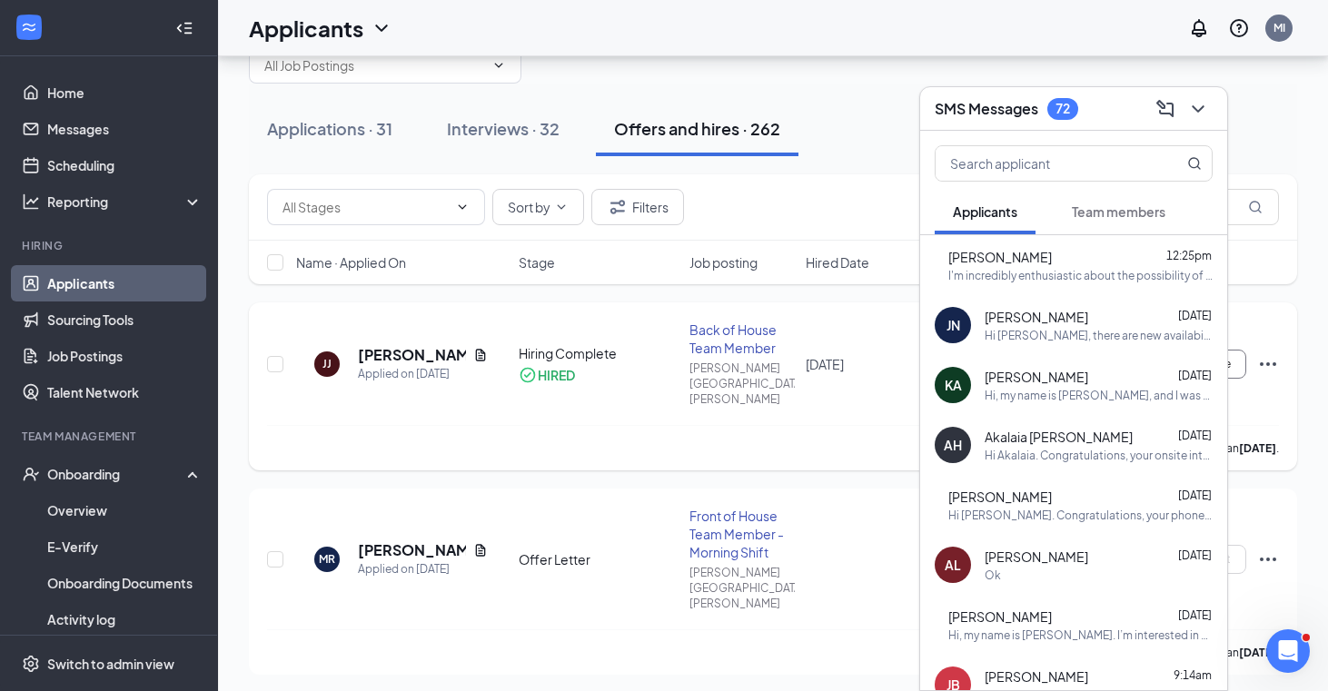
scroll to position [64, 0]
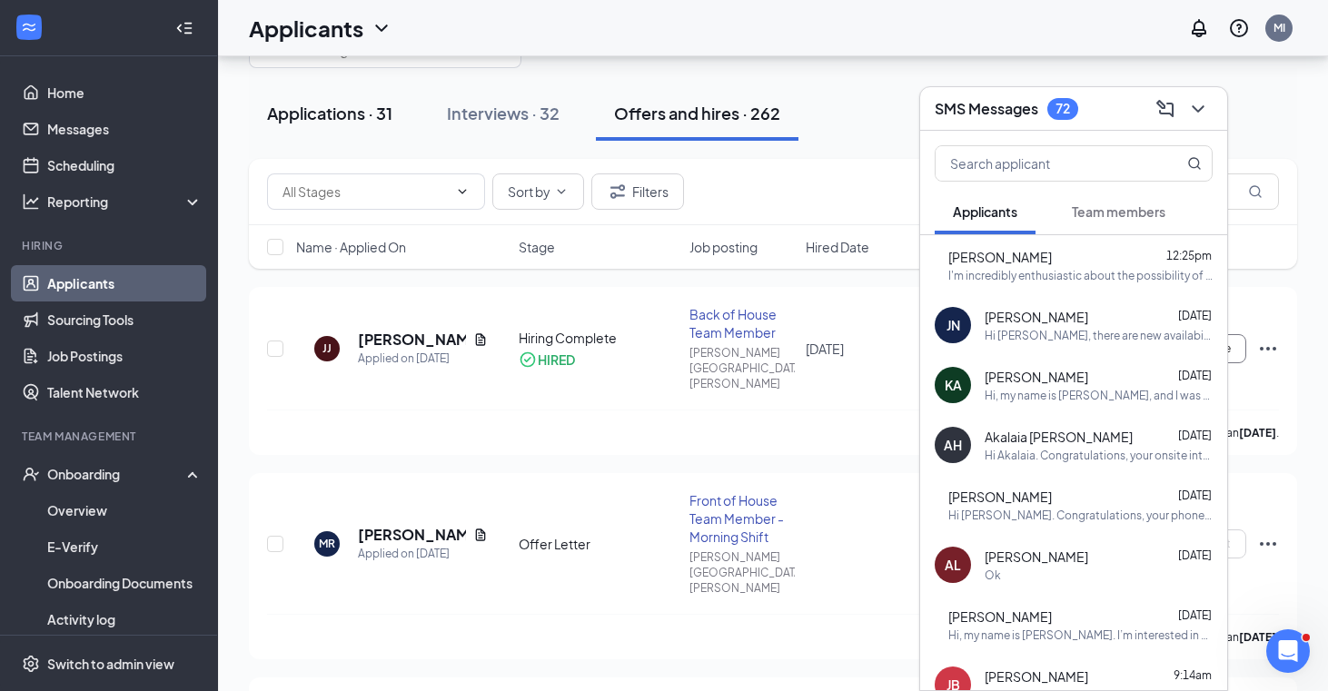
click at [371, 133] on button "Applications · 31" at bounding box center [330, 113] width 162 height 54
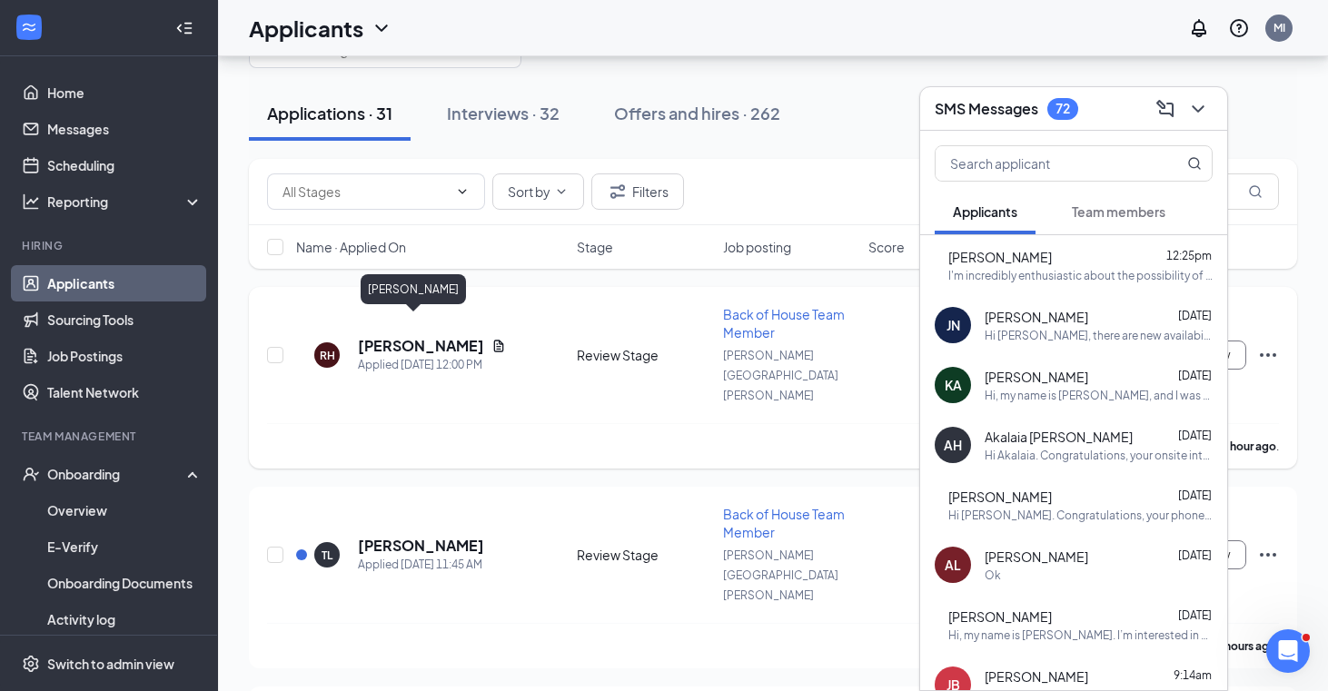
click at [408, 336] on h5 "[PERSON_NAME]" at bounding box center [421, 346] width 126 height 20
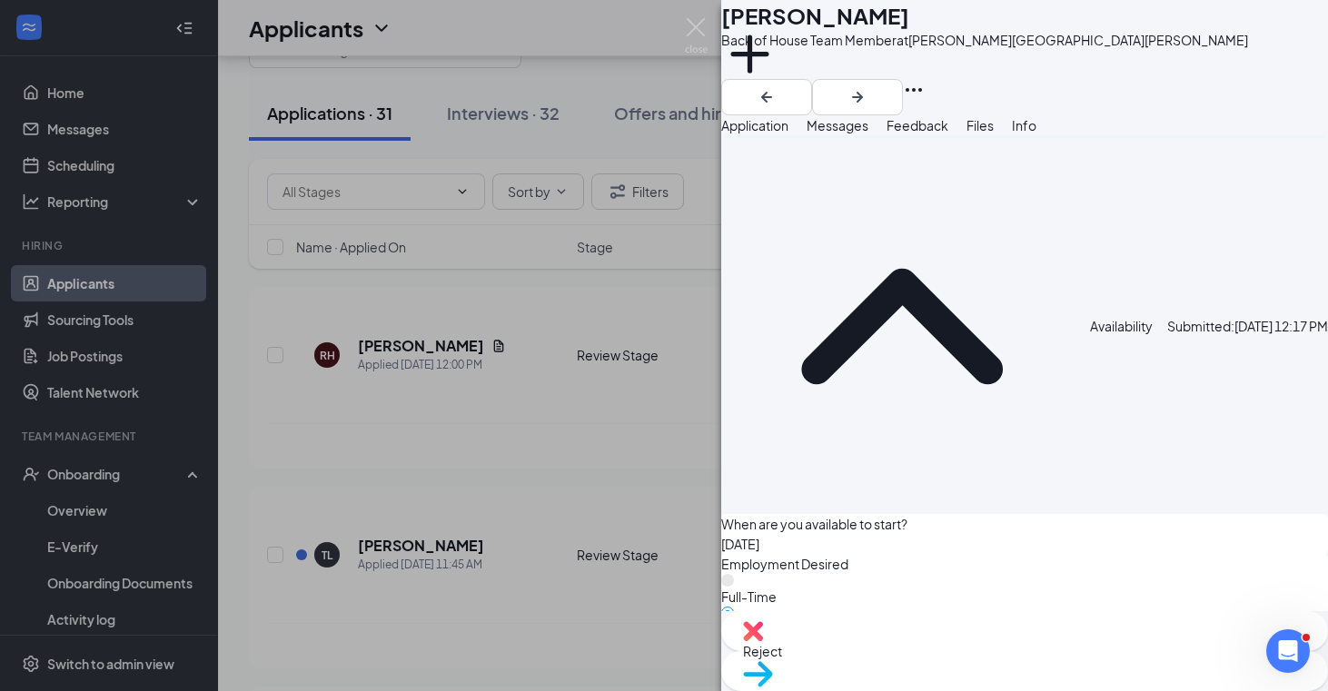
scroll to position [1434, 0]
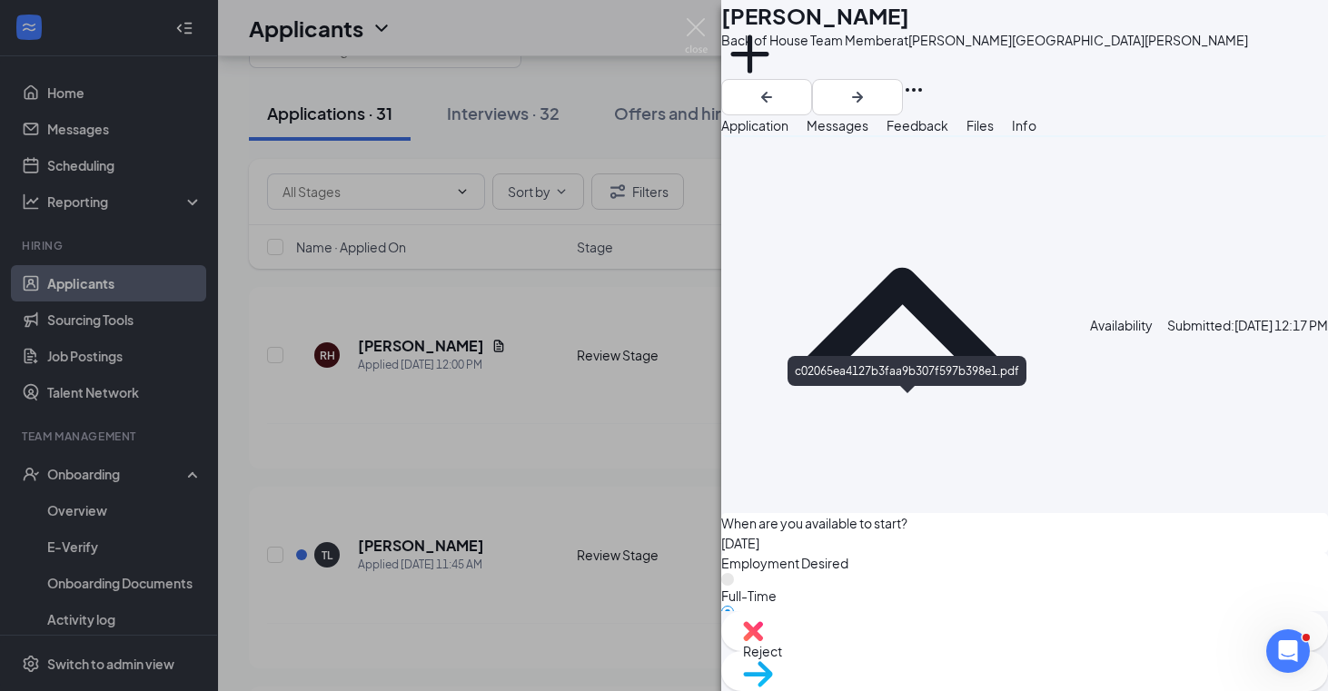
click at [734, 54] on div "c02065ea4127b3faa9b307f597b398e1.pdf" at bounding box center [958, 47] width 136 height 15
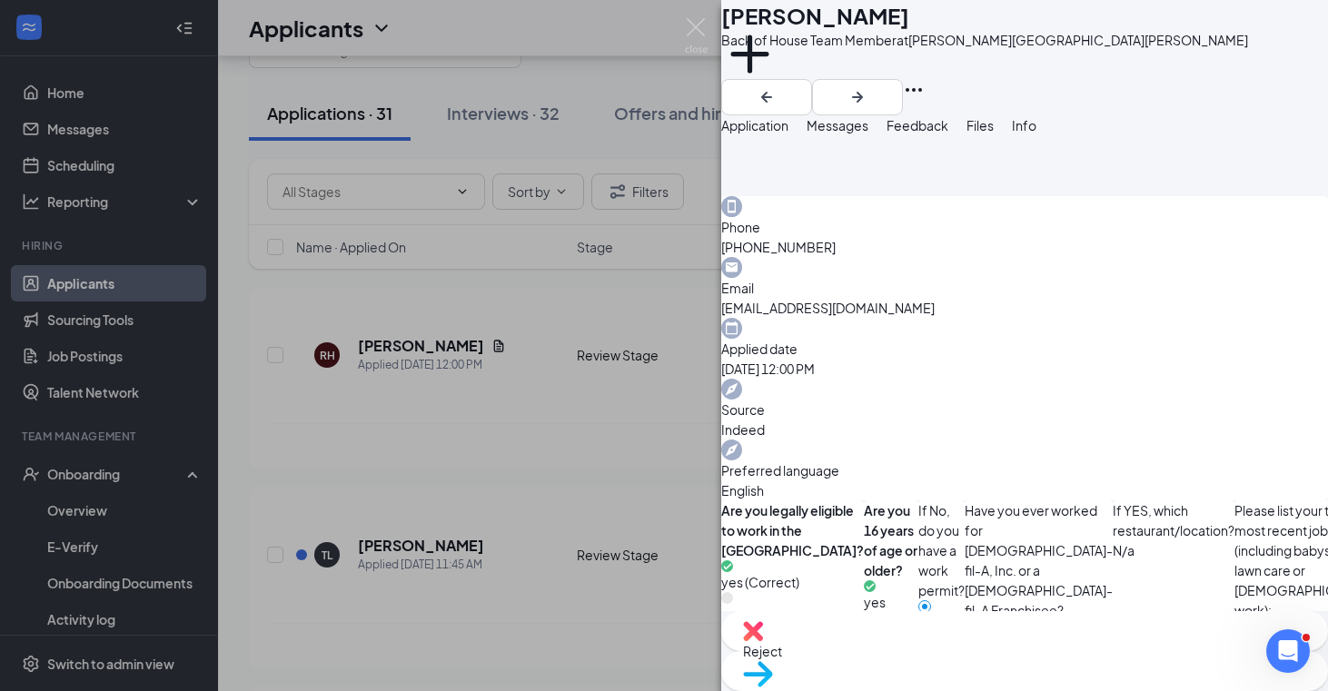
scroll to position [374, 0]
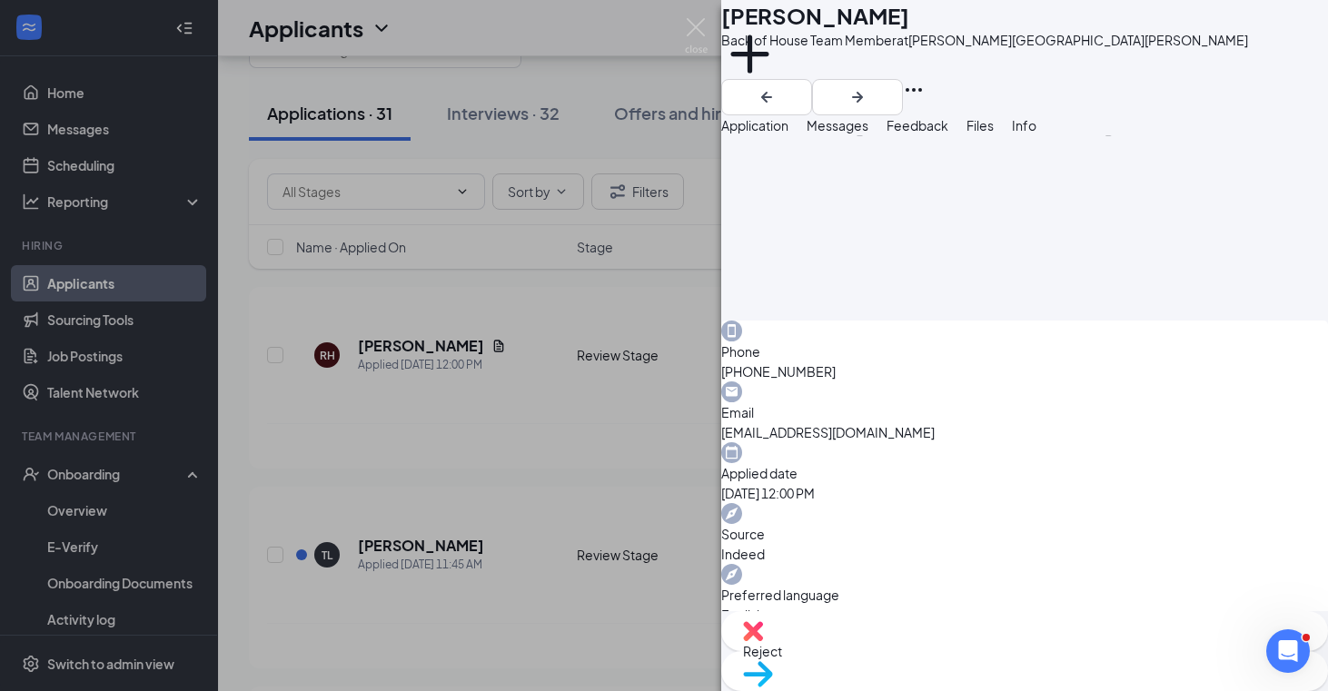
click at [598, 572] on div "[PERSON_NAME] [PERSON_NAME] Back of House Team Member at [PERSON_NAME][GEOGRAPH…" at bounding box center [664, 345] width 1328 height 691
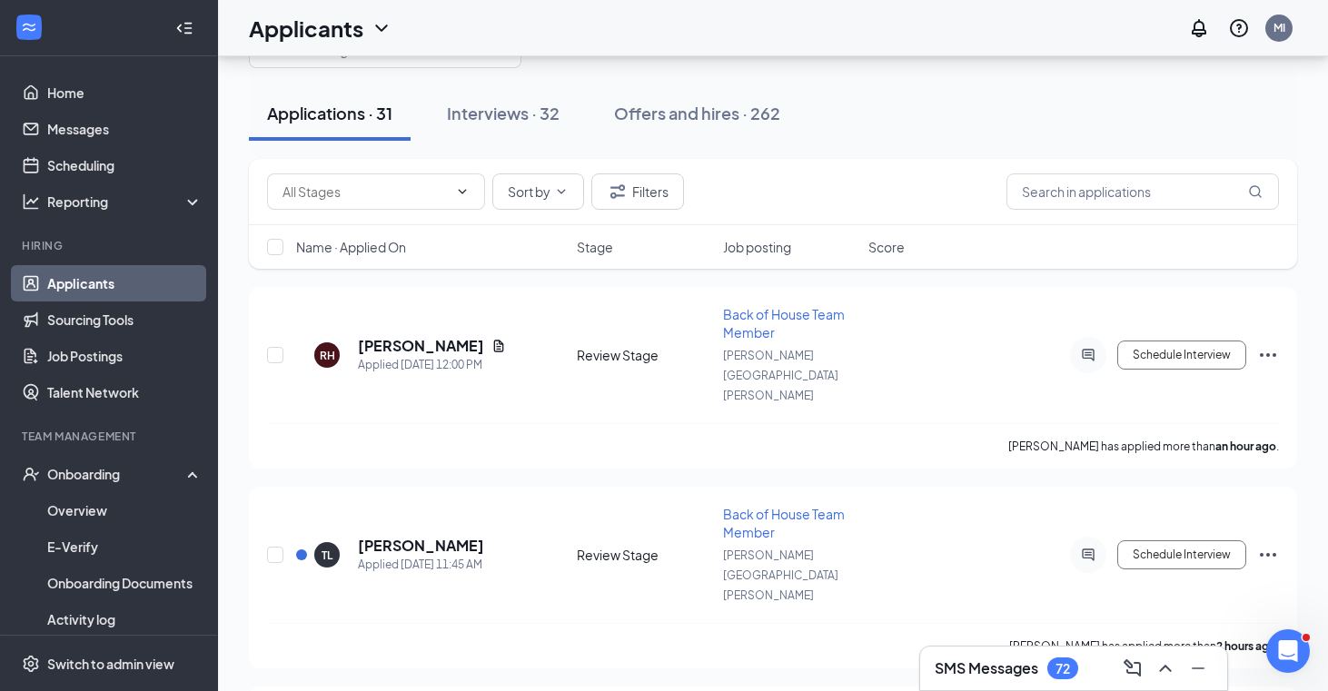
click at [734, 660] on h3 "SMS Messages" at bounding box center [986, 668] width 104 height 20
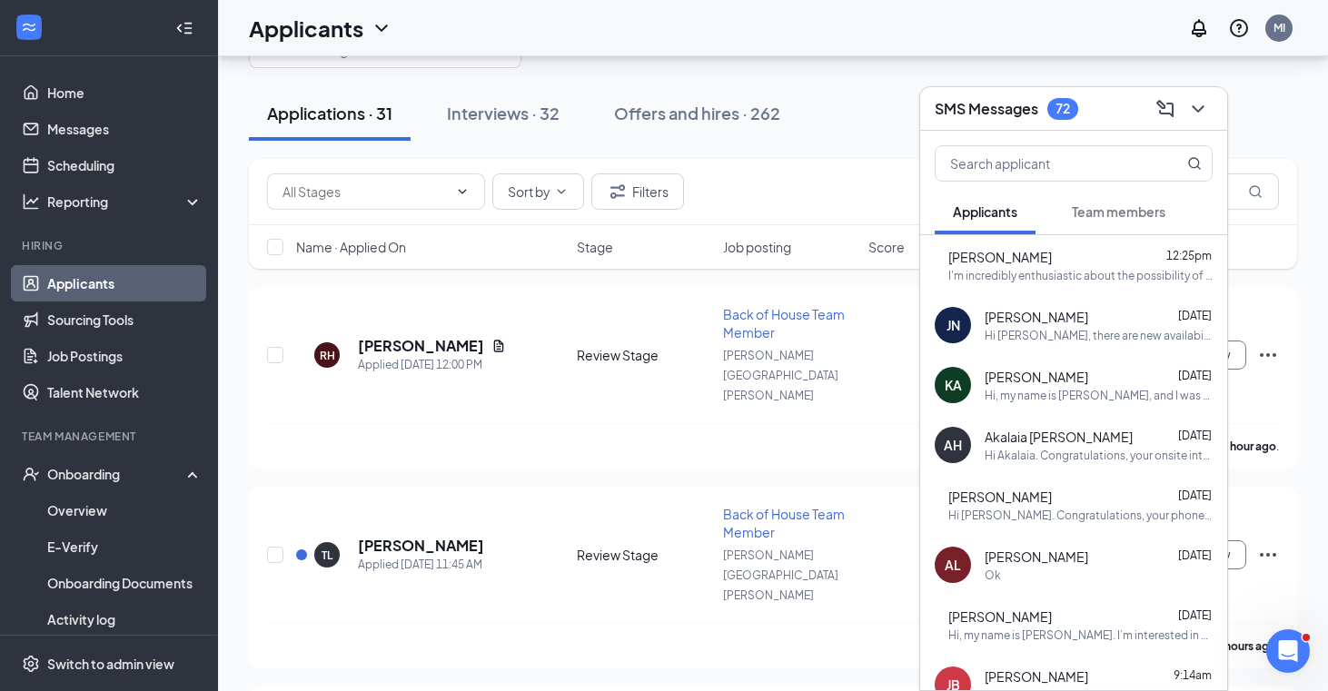
click at [734, 335] on div "Hi [PERSON_NAME], there are new availabilities for an interview. This is a remi…" at bounding box center [1098, 335] width 228 height 15
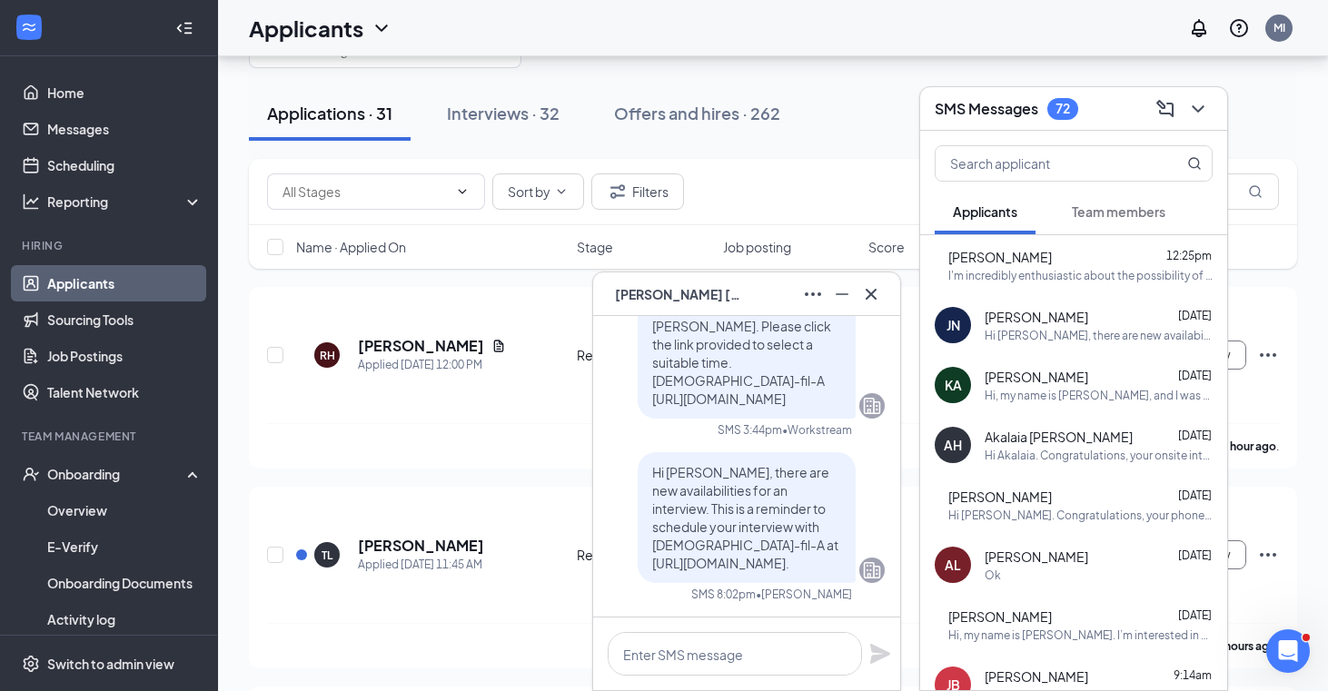
click at [734, 378] on span "[PERSON_NAME]" at bounding box center [1036, 377] width 104 height 18
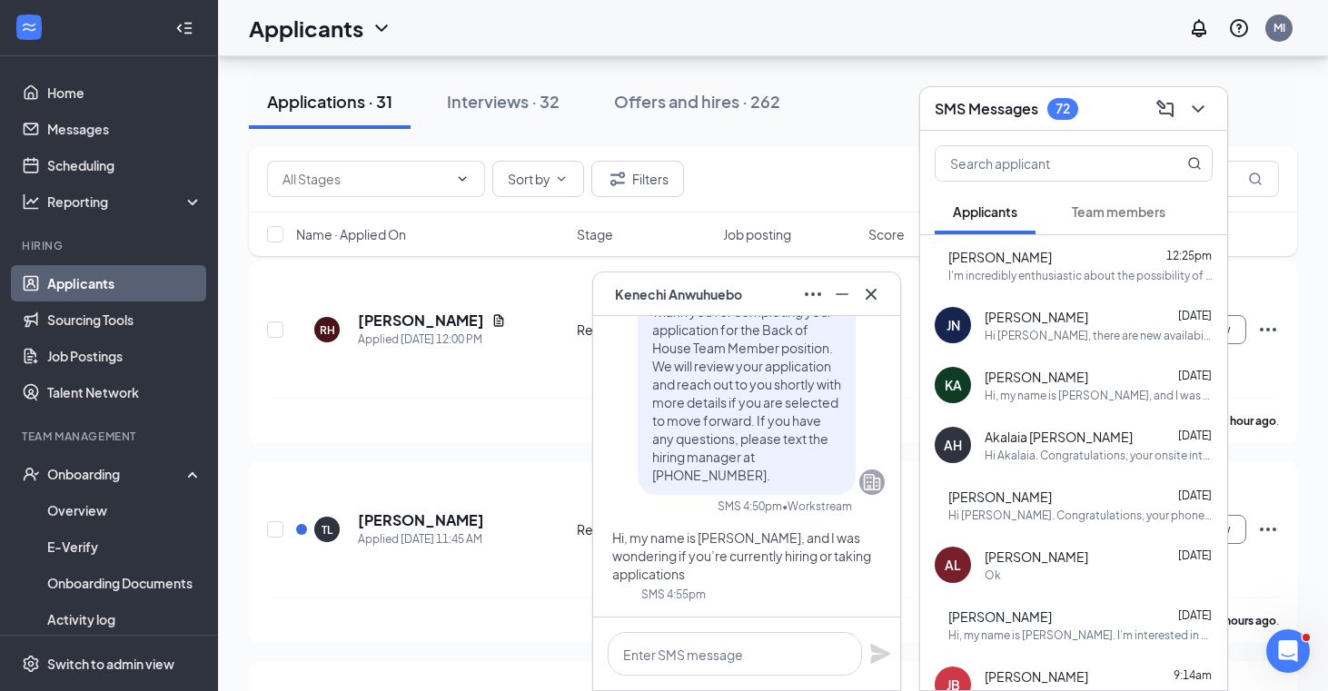
scroll to position [91, 0]
click at [734, 459] on div "Hi Akalaia. Congratulations, your onsite interview with [DEMOGRAPHIC_DATA]-fil-…" at bounding box center [1098, 455] width 228 height 15
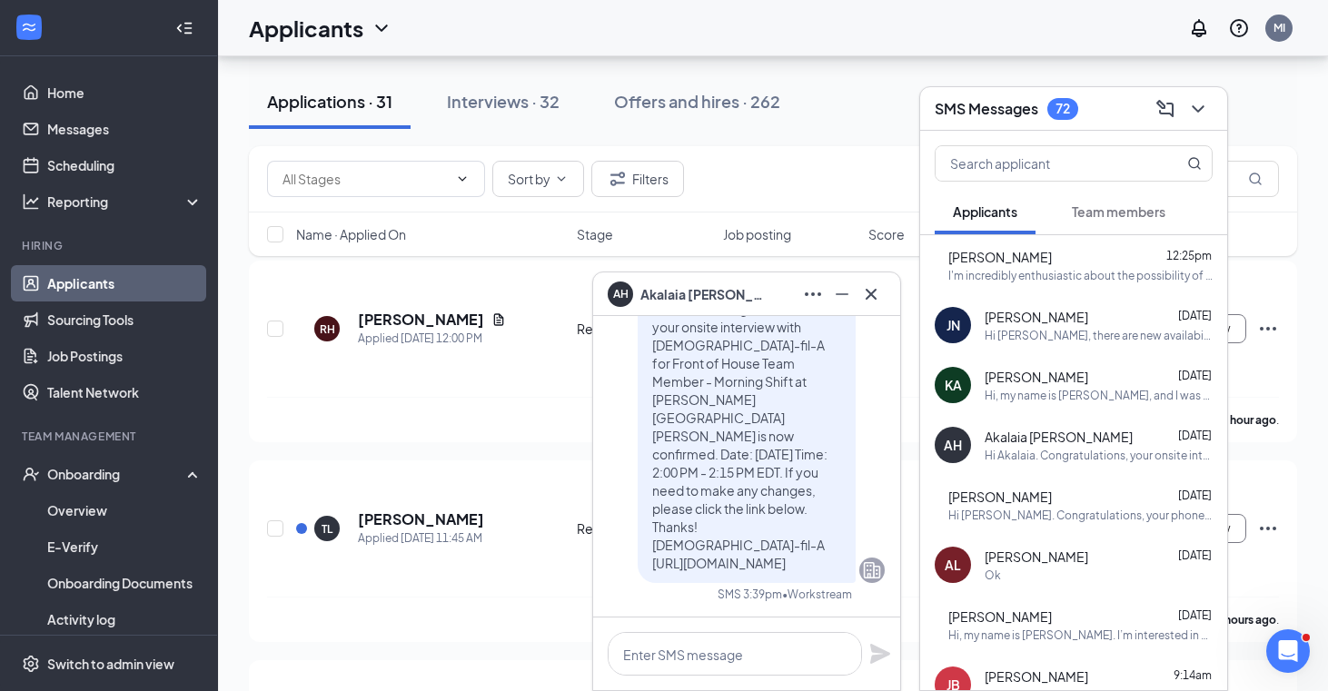
click at [734, 513] on div "Hi [PERSON_NAME]. Congratulations, your phone interview with [DEMOGRAPHIC_DATA]…" at bounding box center [1080, 515] width 264 height 15
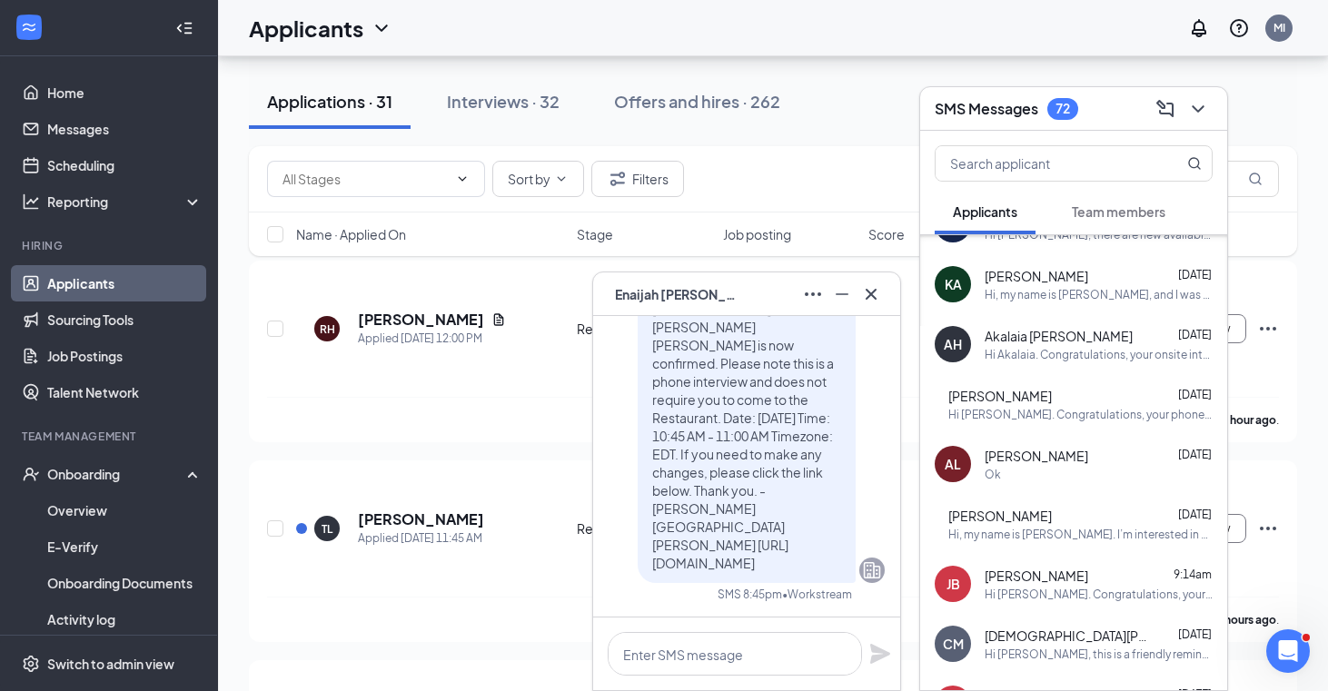
scroll to position [102, 0]
click at [734, 548] on div "RF [PERSON_NAME] [DATE] Hi, my name is [PERSON_NAME]. I’m interested in working…" at bounding box center [1073, 523] width 307 height 60
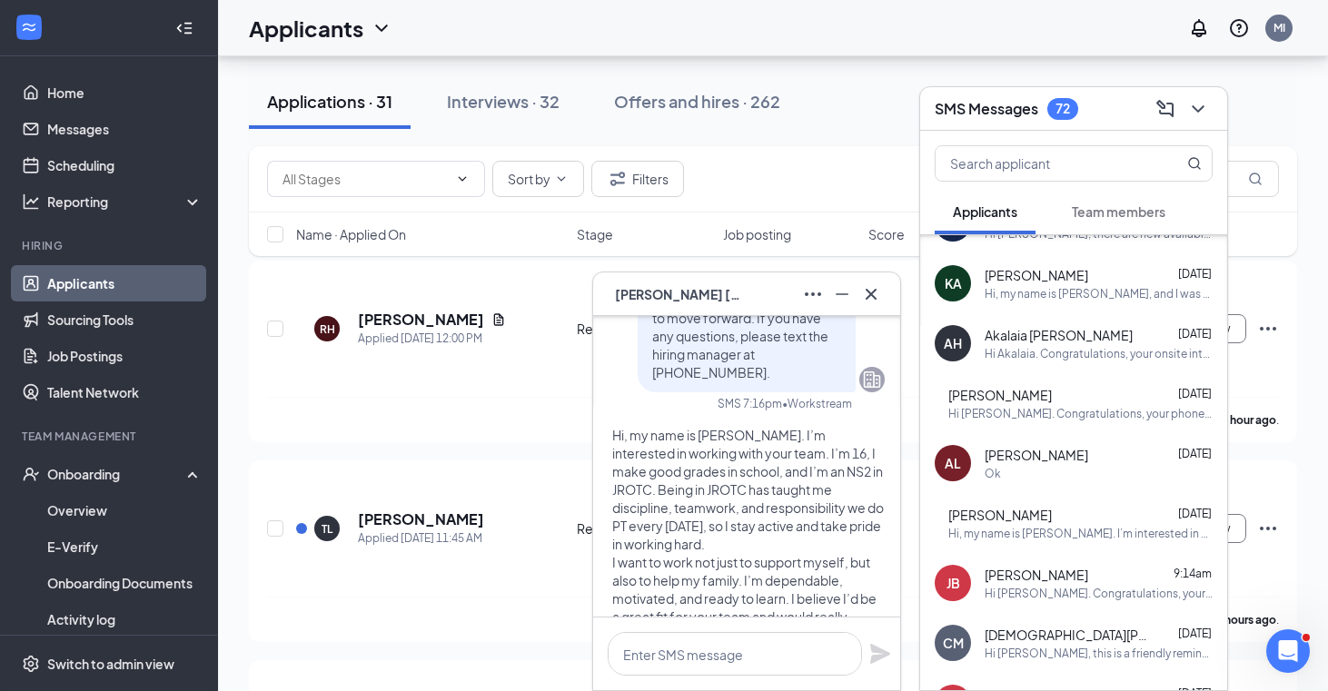
scroll to position [0, 0]
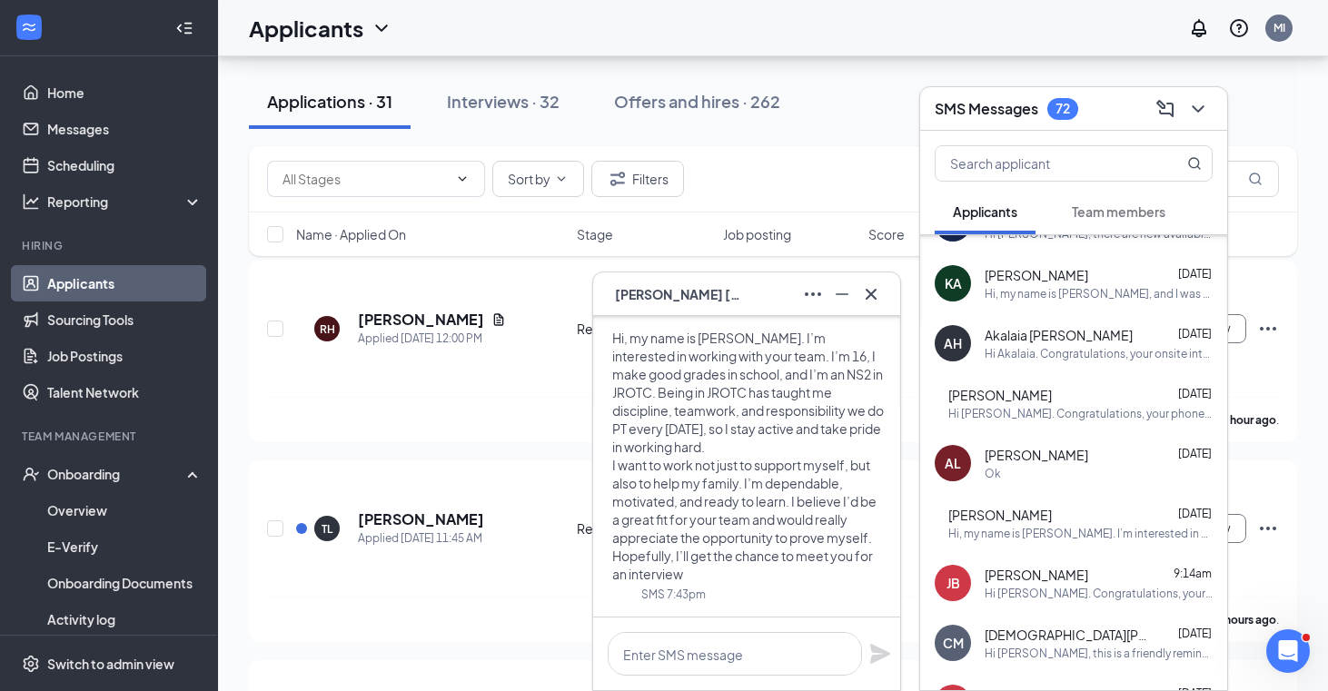
click at [734, 528] on div "Hi, my name is [PERSON_NAME]. I’m interested in working with your team. I’m 16,…" at bounding box center [1080, 533] width 264 height 15
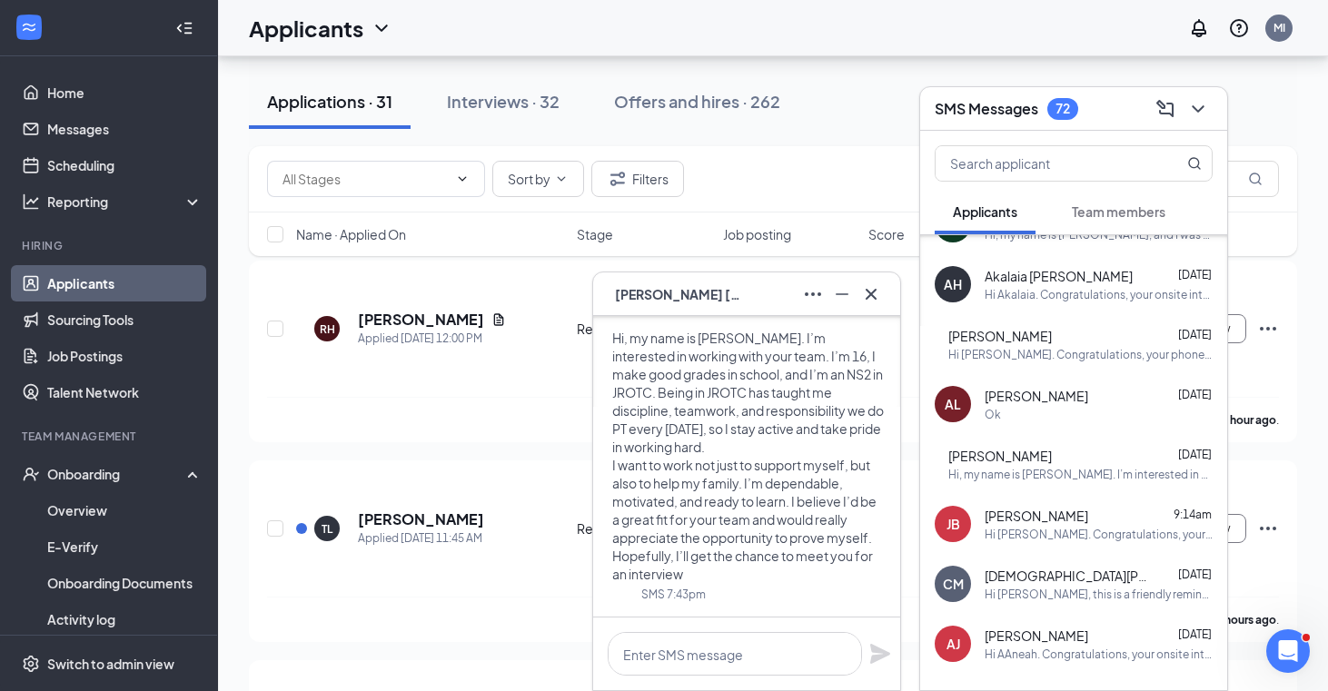
scroll to position [173, 0]
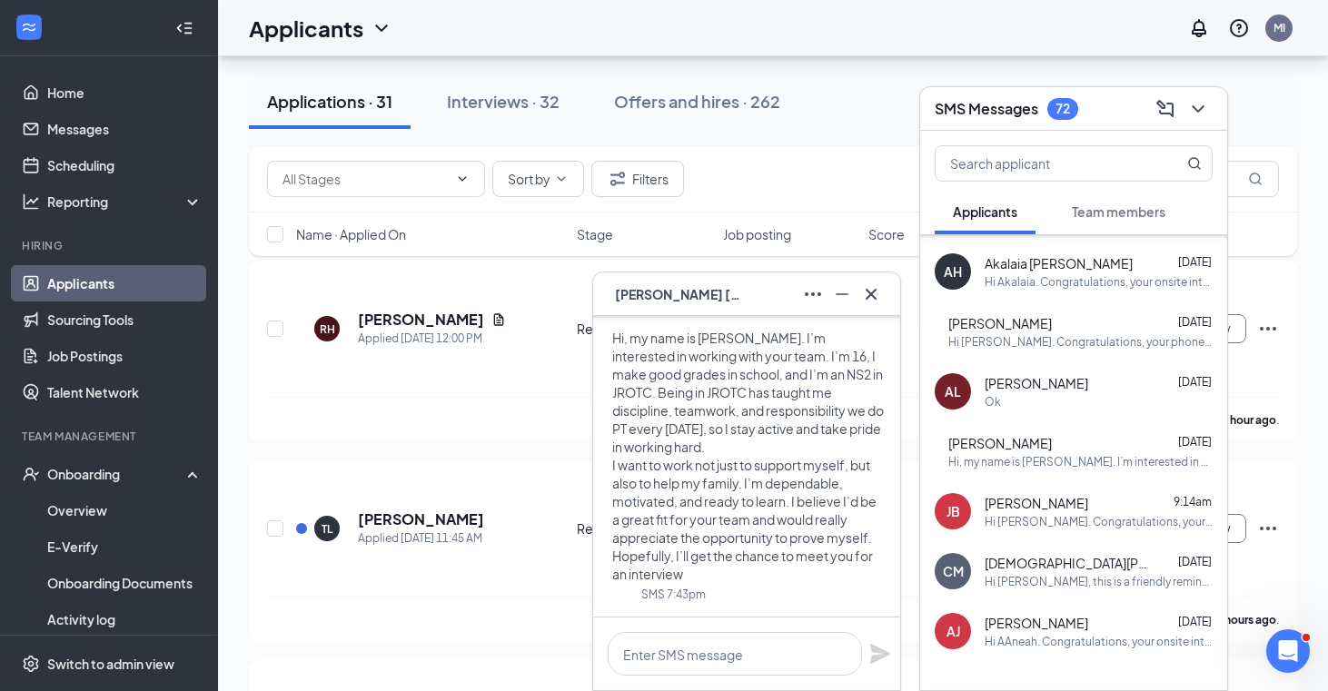
click at [734, 559] on span "[DEMOGRAPHIC_DATA][PERSON_NAME]" at bounding box center [1065, 563] width 163 height 18
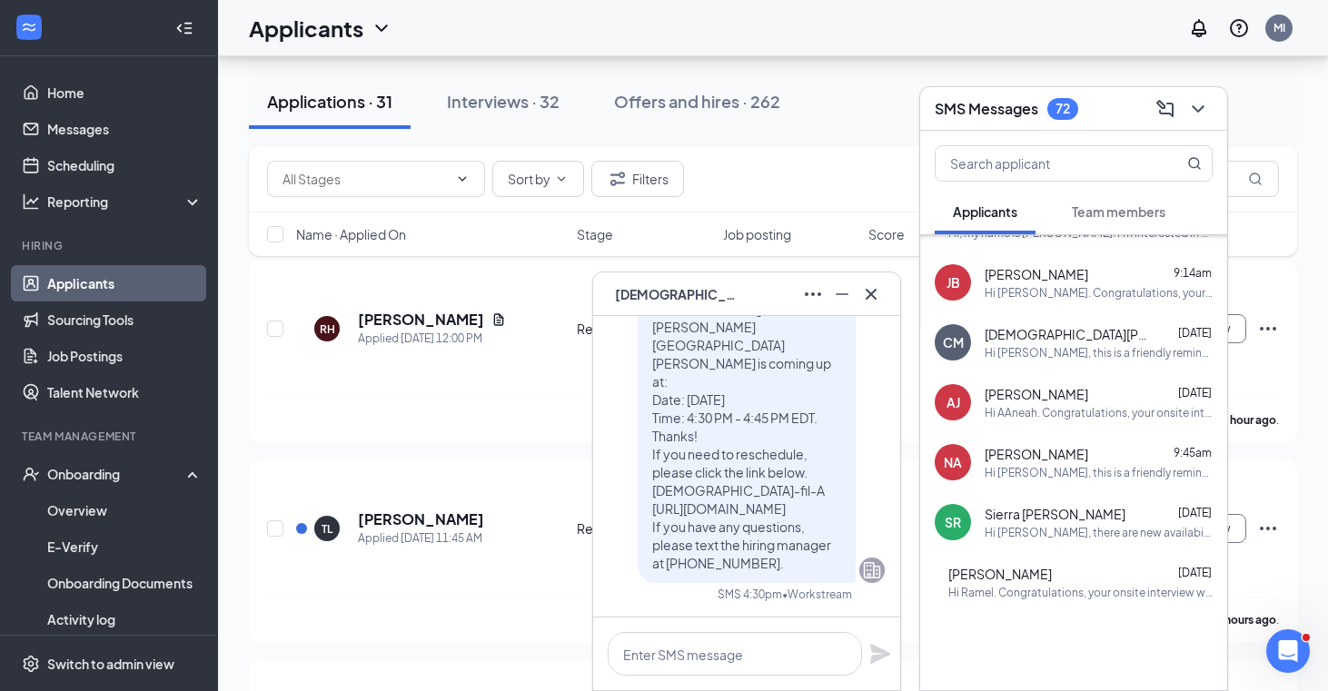
scroll to position [403, 0]
click at [734, 304] on div at bounding box center [870, 294] width 29 height 29
click at [734, 293] on button at bounding box center [870, 294] width 29 height 29
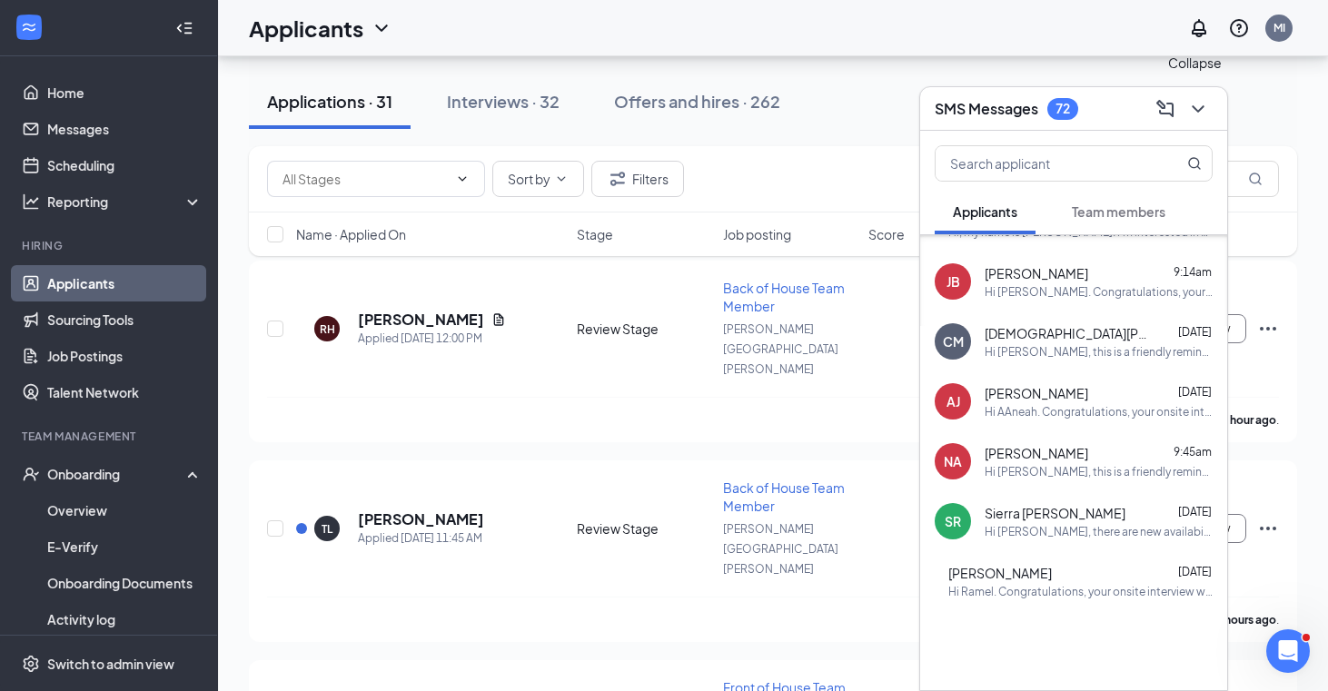
click at [734, 107] on icon "ChevronDown" at bounding box center [1198, 109] width 22 height 22
